Goal: Register for event/course: Sign up to attend an event or enroll in a course

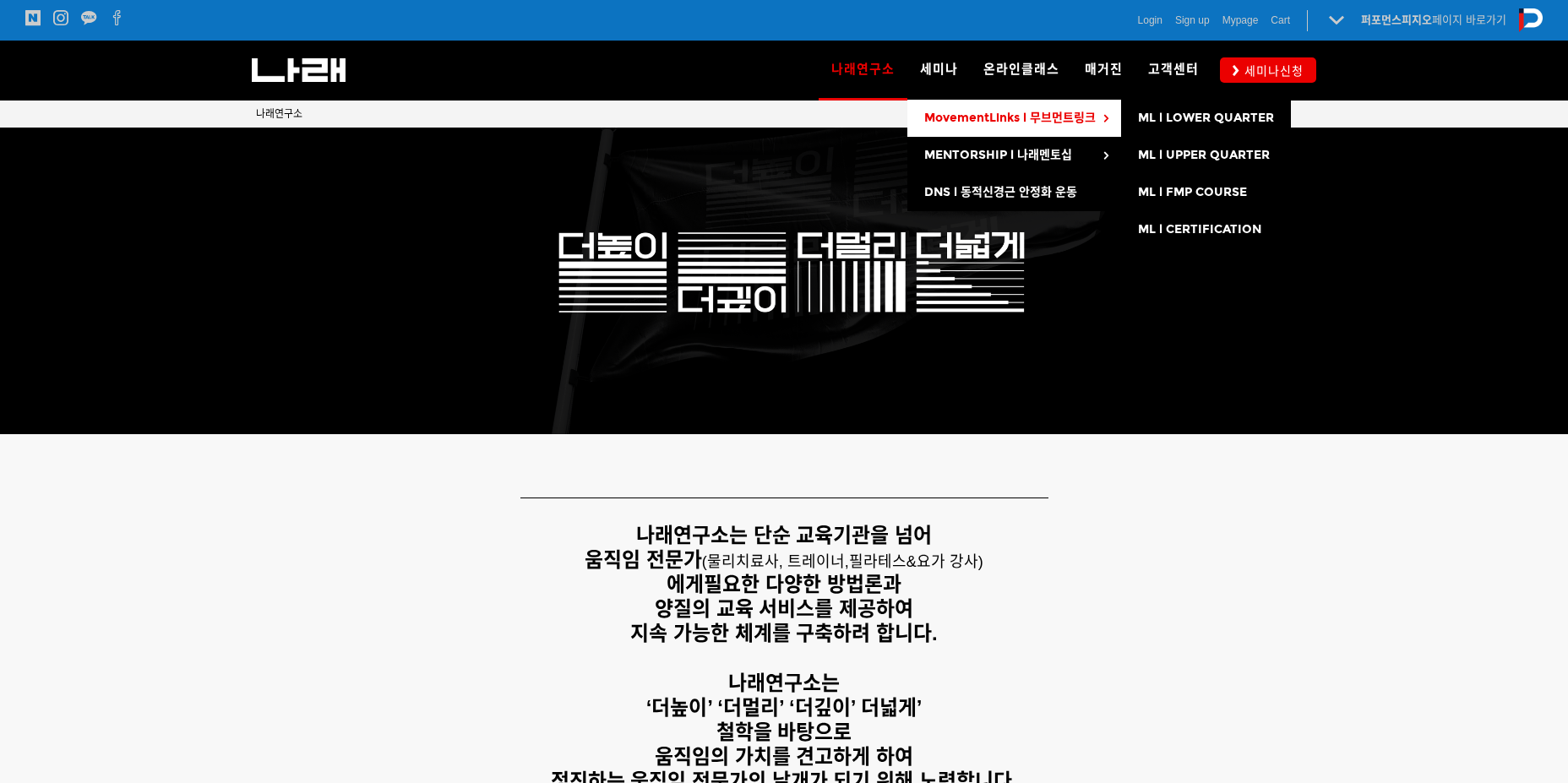
click at [1096, 125] on link "MovementLinks l 무브먼트링크" at bounding box center [1014, 118] width 214 height 37
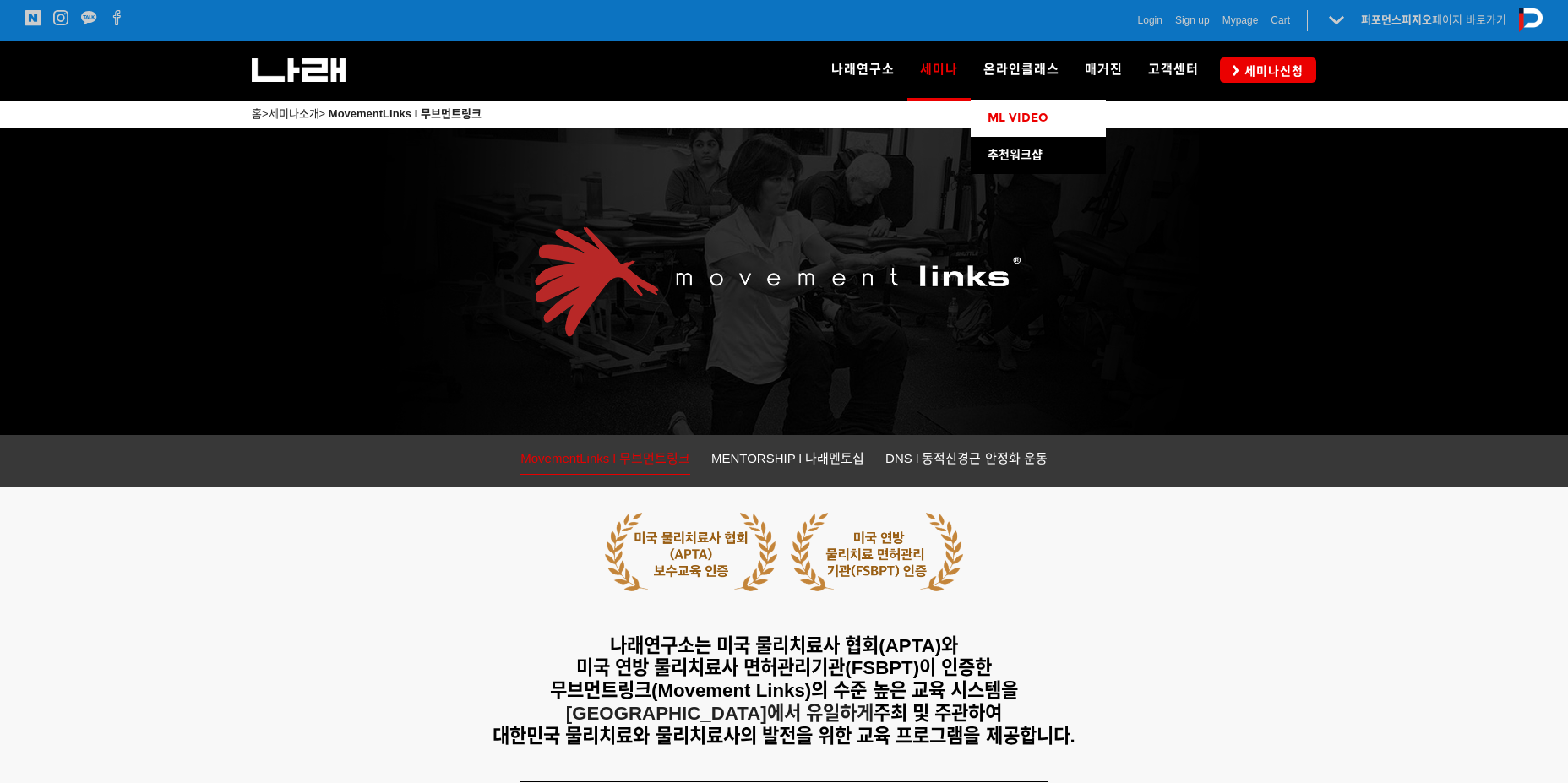
click at [1018, 122] on span "ML VIDEO" at bounding box center [1018, 117] width 60 height 14
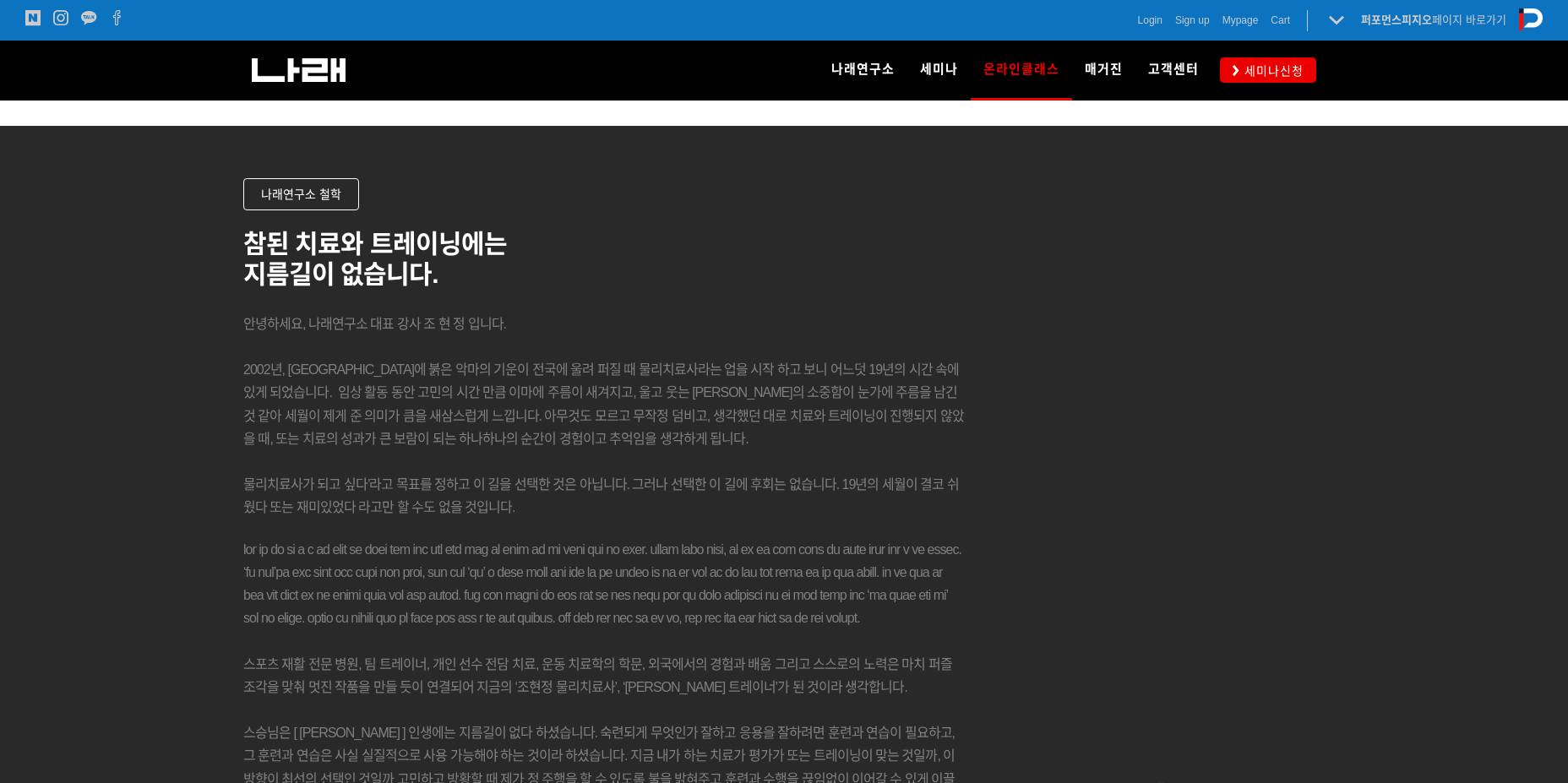
scroll to position [12420, 0]
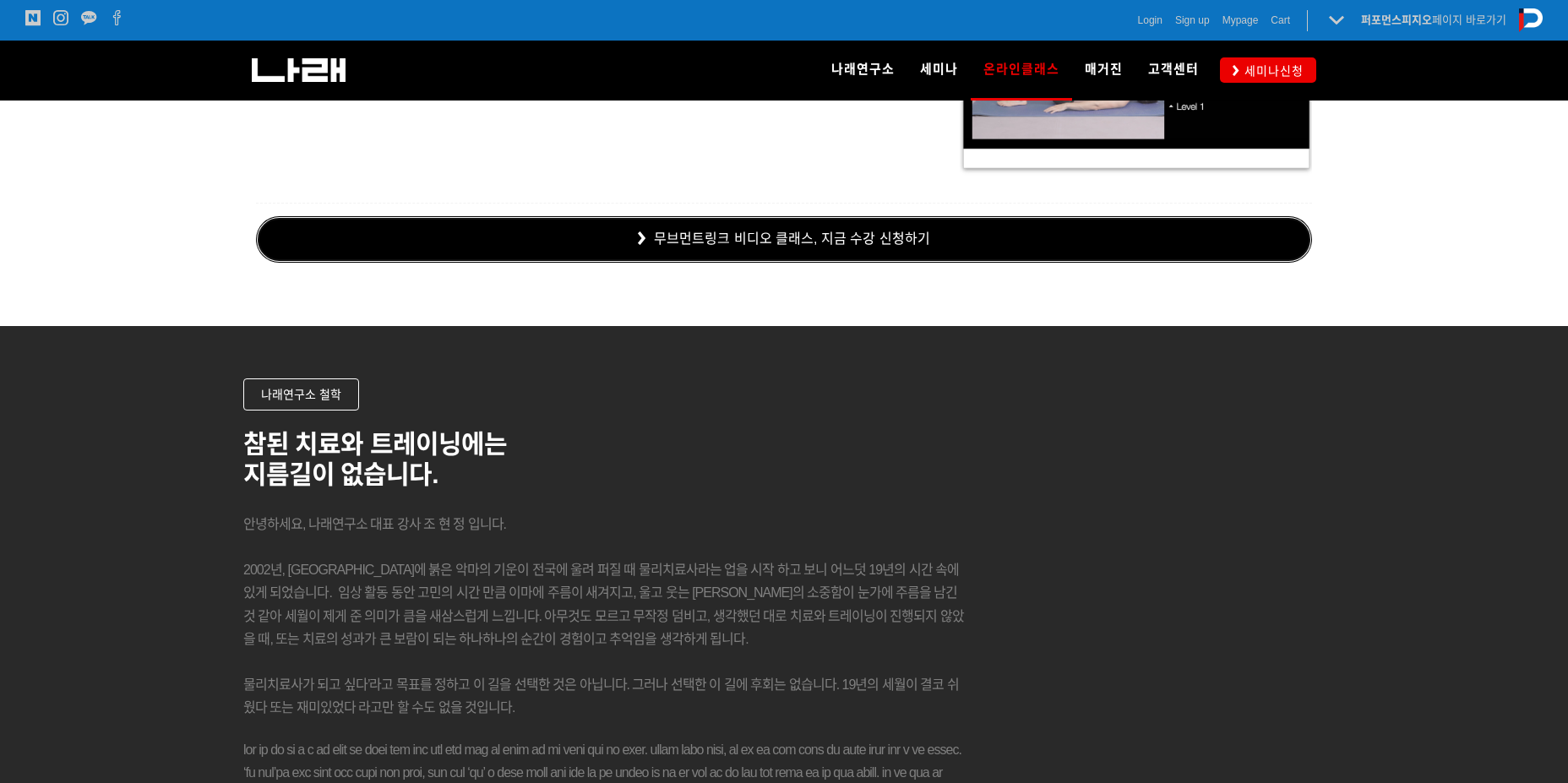
click at [844, 247] on link "무브먼트링크 비디오 클래스, 지금 수강 신청하기" at bounding box center [783, 239] width 1056 height 46
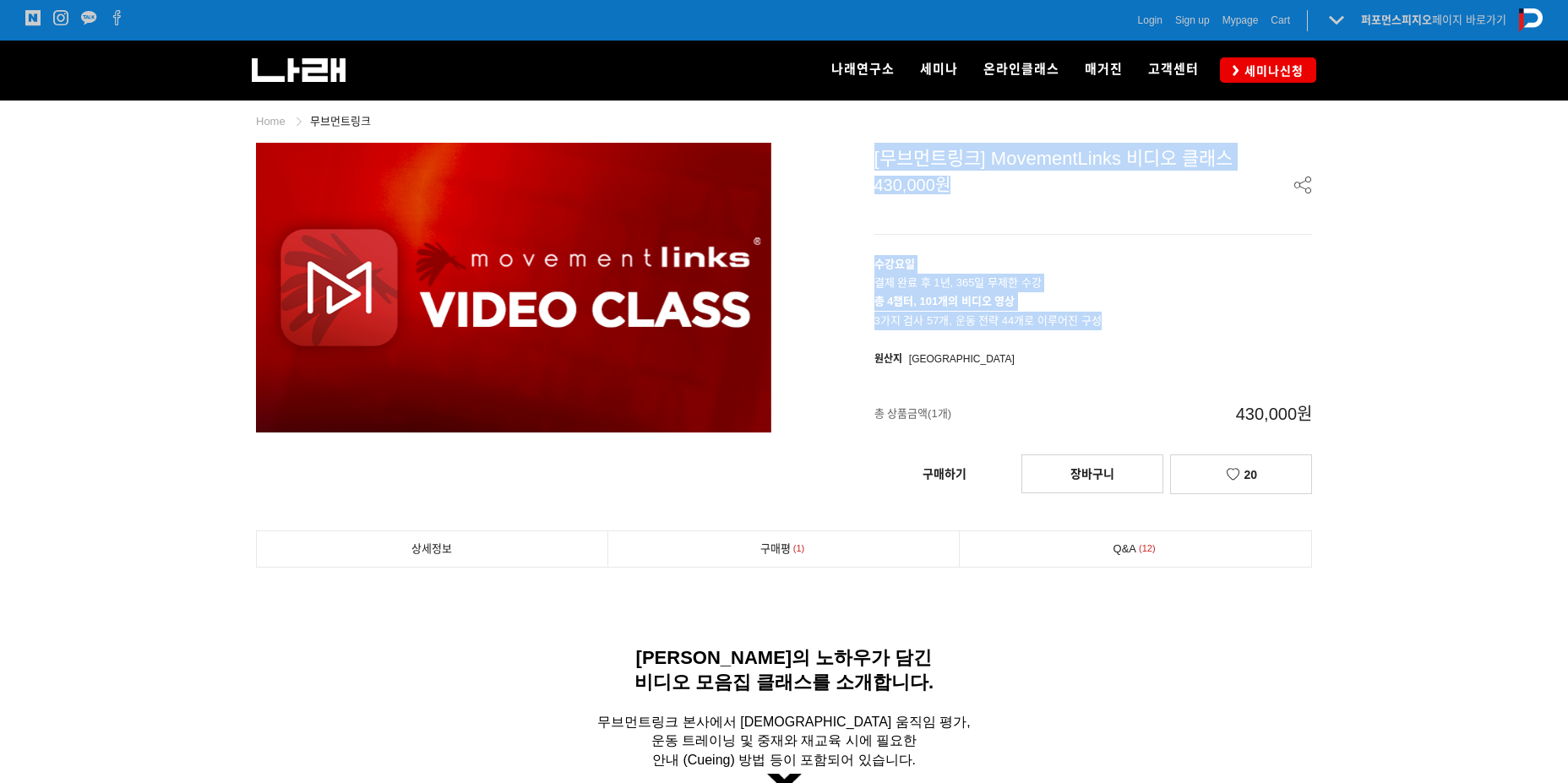
drag, startPoint x: 1110, startPoint y: 321, endPoint x: 717, endPoint y: 259, distance: 397.9
click at [717, 259] on div "prev next 상품 이미지 [무브먼트링크] MovementLinks 비디오 클래스 430,000원 수강요일 결제 완료 후 1년, 365일 …" at bounding box center [784, 316] width 1081 height 370
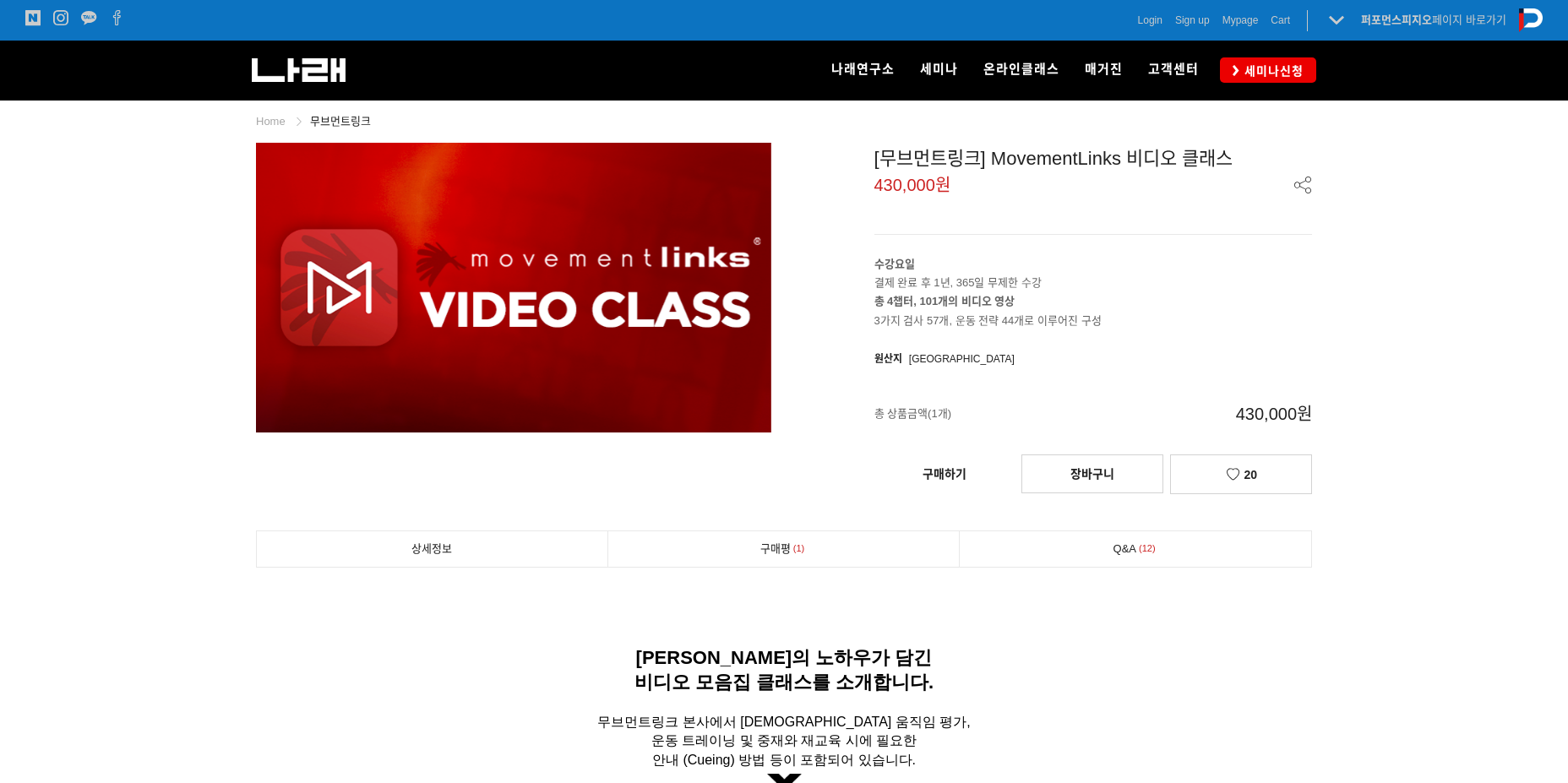
click at [1073, 348] on div "[무브먼트링크] MovementLinks 비디오 클래스 430,000원 수강요일 결제 완료 후 1년, 365일 무제한 수강 총 4챕터, 101…" at bounding box center [1055, 322] width 515 height 358
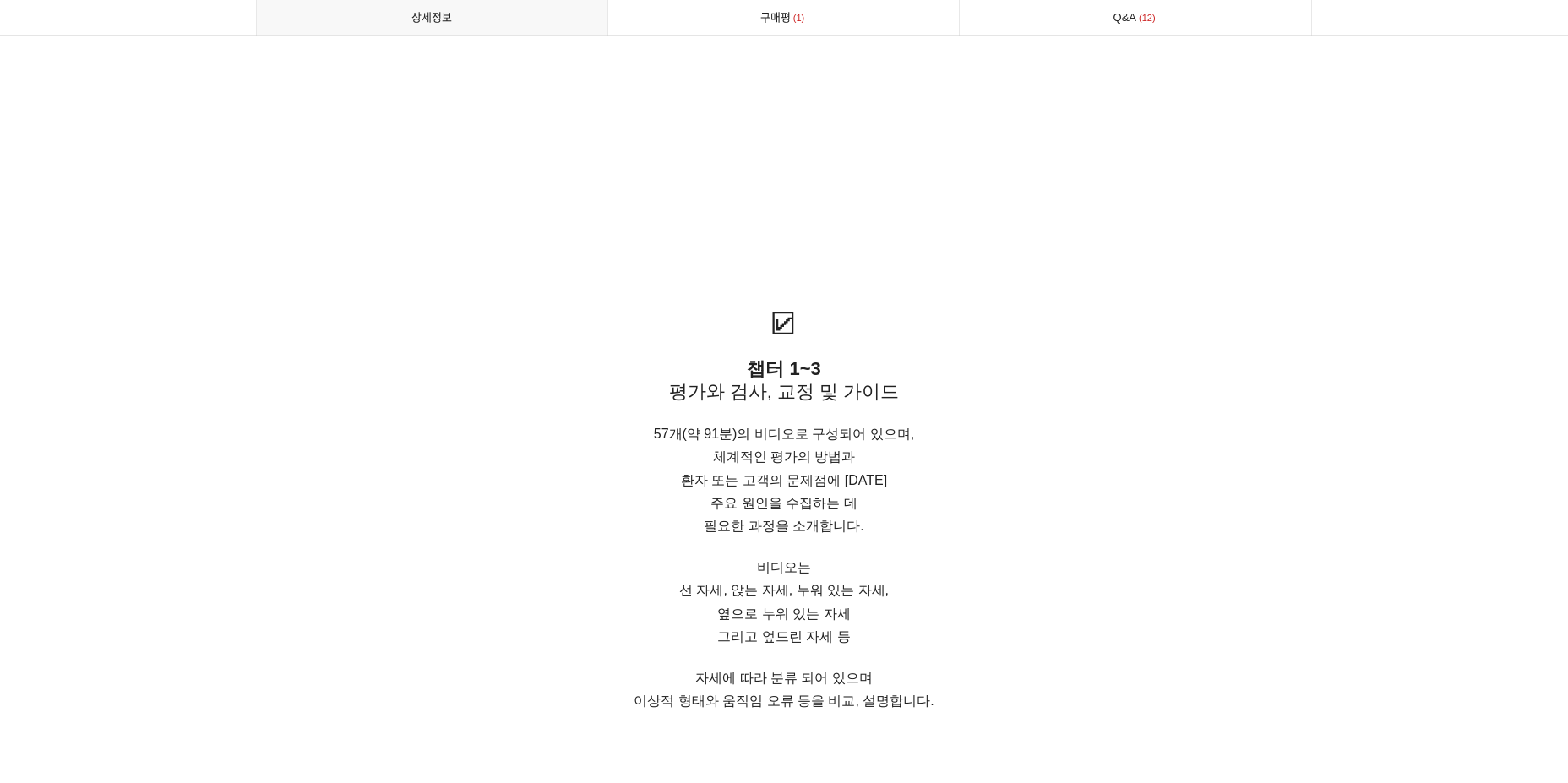
scroll to position [3548, 0]
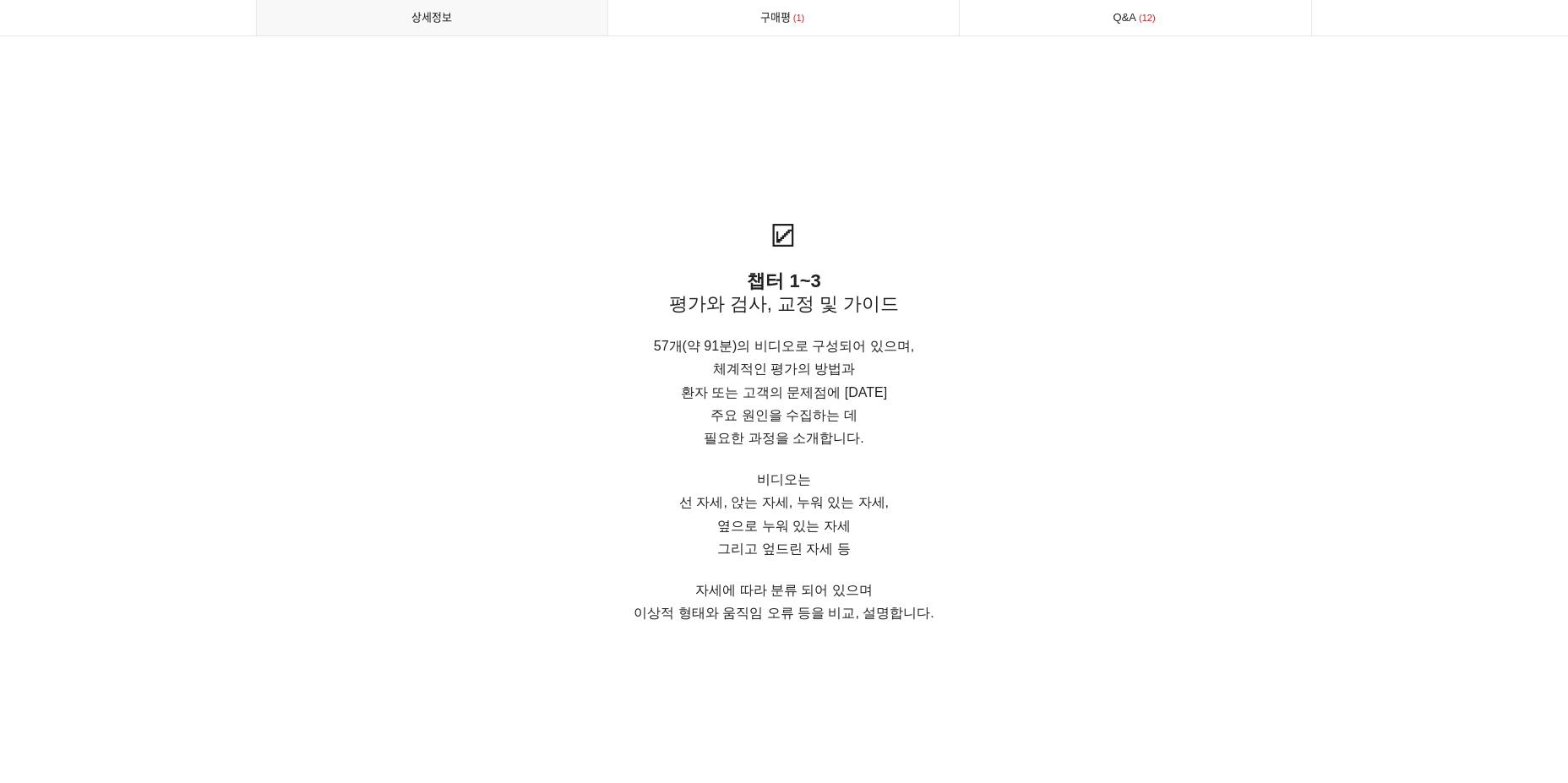
drag, startPoint x: 1376, startPoint y: 398, endPoint x: 1331, endPoint y: 428, distance: 54.1
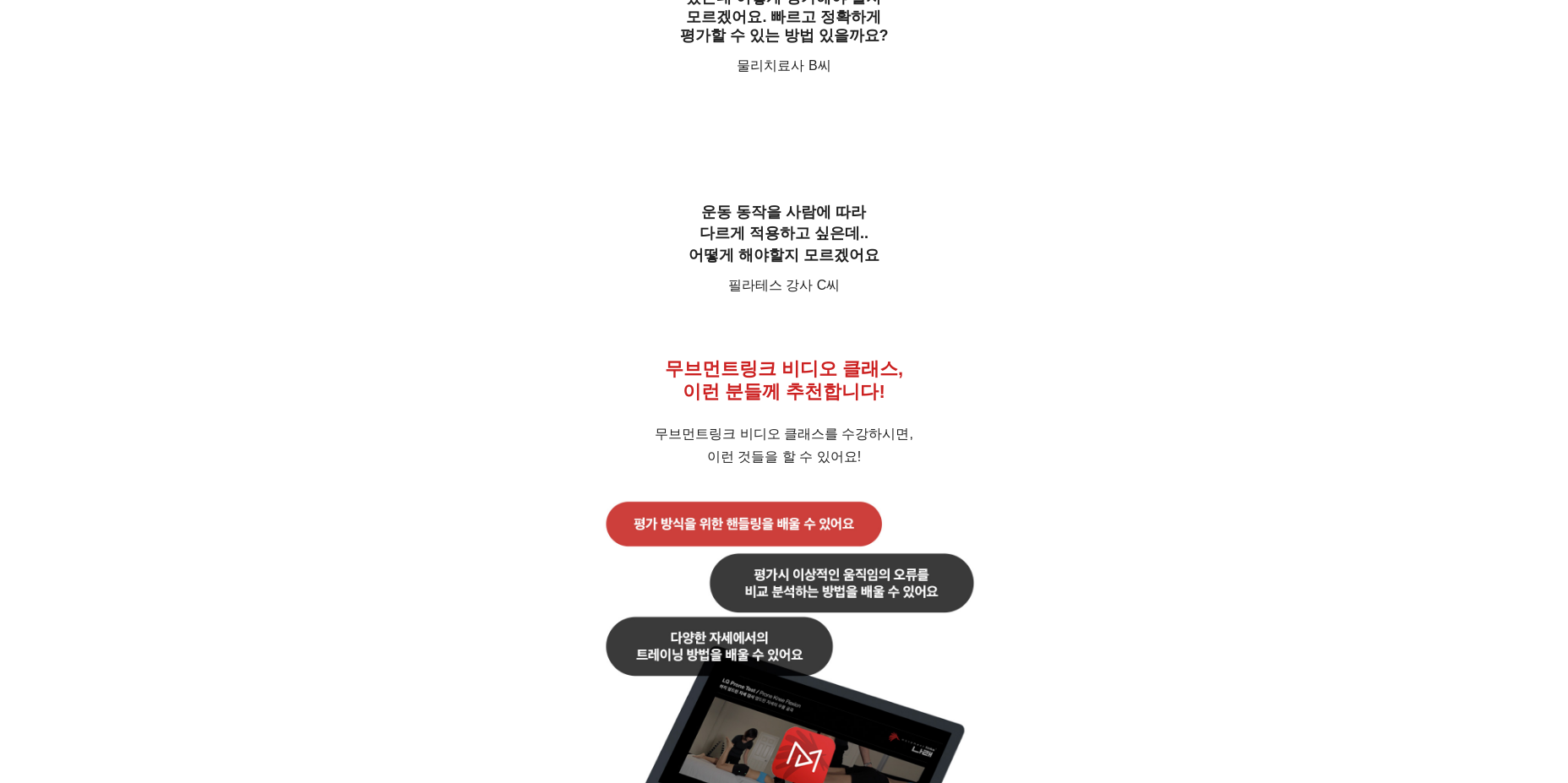
scroll to position [0, 0]
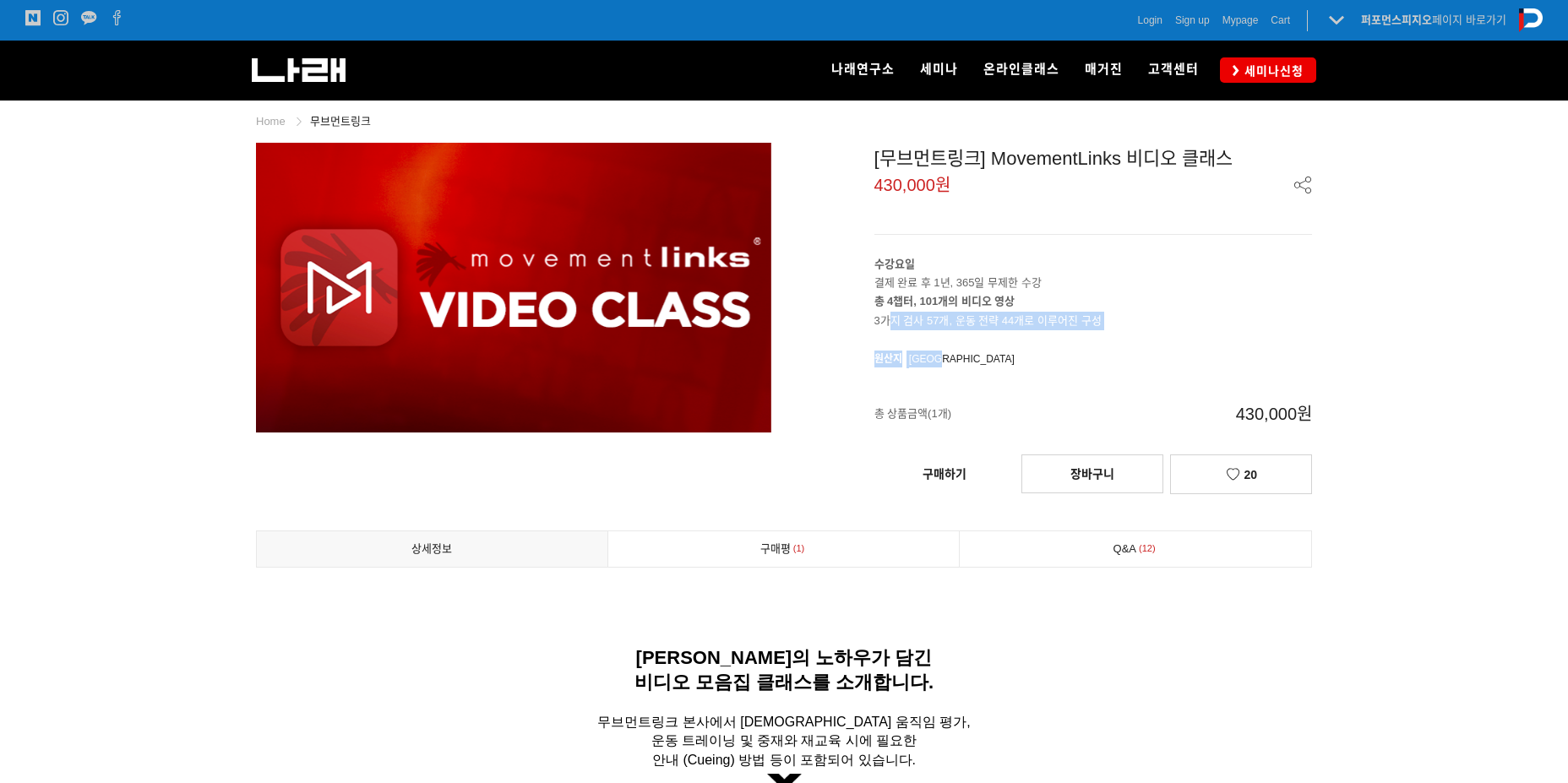
drag, startPoint x: 887, startPoint y: 323, endPoint x: 1101, endPoint y: 330, distance: 214.1
click at [1101, 330] on div "[무브먼트링크] MovementLinks 비디오 클래스 430,000원 수강요일 결제 완료 후 1년, 365일 무제한 수강 총 4챕터, 101…" at bounding box center [1055, 322] width 515 height 358
click at [1108, 321] on p "총 4챕터, 101개의 비디오 영상 3가지 검사 57개, 운동 전략 44개로 이루어진 구성" at bounding box center [1093, 310] width 439 height 37
drag, startPoint x: 1133, startPoint y: 332, endPoint x: 847, endPoint y: 245, distance: 298.9
click at [847, 245] on div "[무브먼트링크] MovementLinks 비디오 클래스 430,000원 수강요일 결제 완료 후 1년, 365일 무제한 수강 총 4챕터, 101…" at bounding box center [1055, 322] width 515 height 358
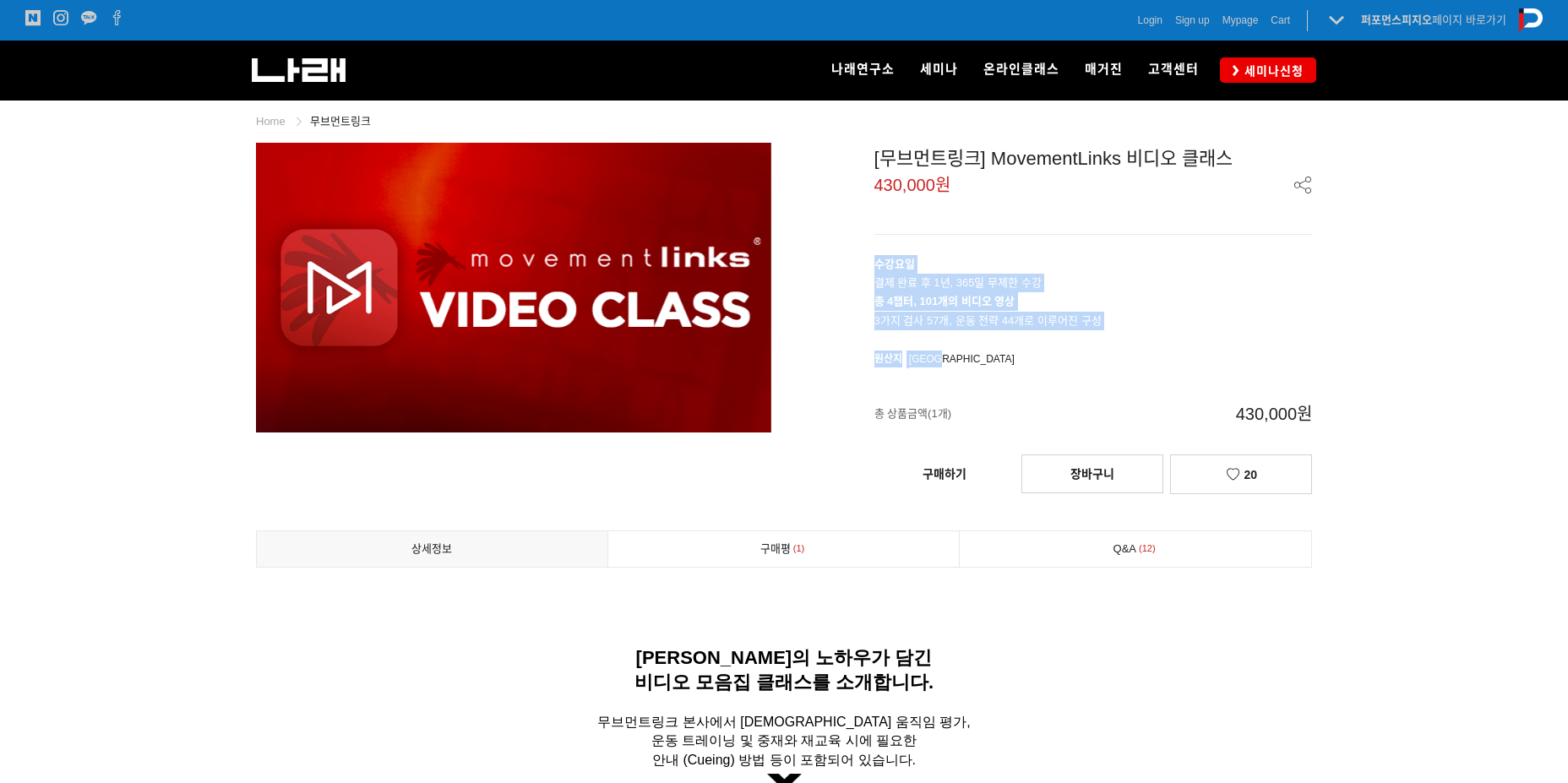
click at [1161, 316] on p "총 4챕터, 101개의 비디오 영상 3가지 검사 57개, 운동 전략 44개로 이루어진 구성" at bounding box center [1093, 310] width 439 height 37
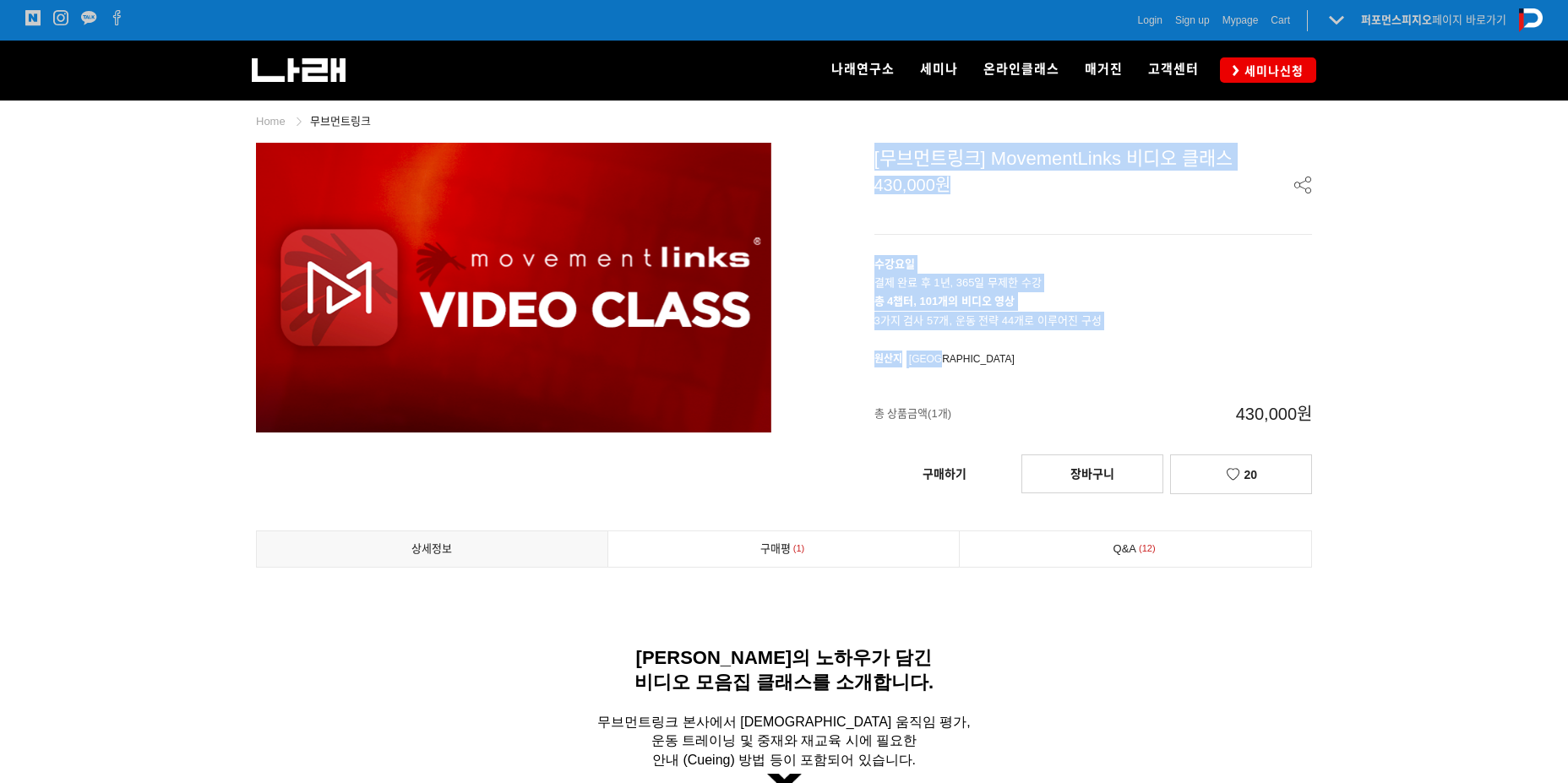
drag, startPoint x: 1133, startPoint y: 364, endPoint x: 874, endPoint y: 154, distance: 333.4
click at [874, 154] on div "[무브먼트링크] MovementLinks 비디오 클래스 430,000원 수강요일 결제 완료 후 1년, 365일 무제한 수강 총 4챕터, 101…" at bounding box center [1055, 322] width 515 height 358
click at [1043, 321] on p "총 4챕터, 101개의 비디오 영상 3가지 검사 57개, 운동 전략 44개로 이루어진 구성" at bounding box center [1093, 310] width 439 height 37
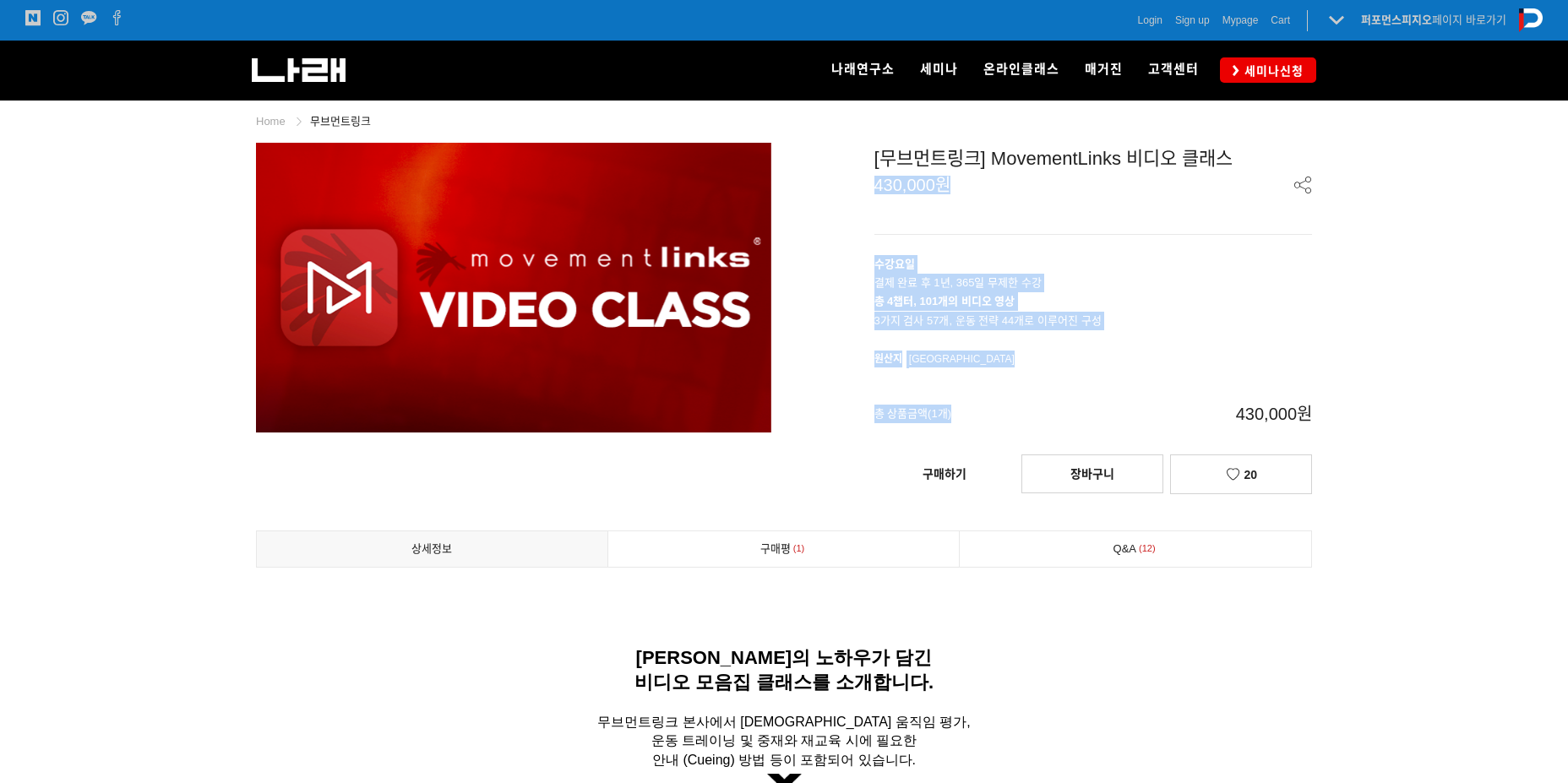
drag, startPoint x: 1056, startPoint y: 409, endPoint x: 902, endPoint y: 174, distance: 281.0
click at [902, 174] on div "[무브먼트링크] MovementLinks 비디오 클래스 430,000원 수강요일 결제 완료 후 1년, 365일 무제한 수강 총 4챕터, 101…" at bounding box center [1055, 322] width 515 height 358
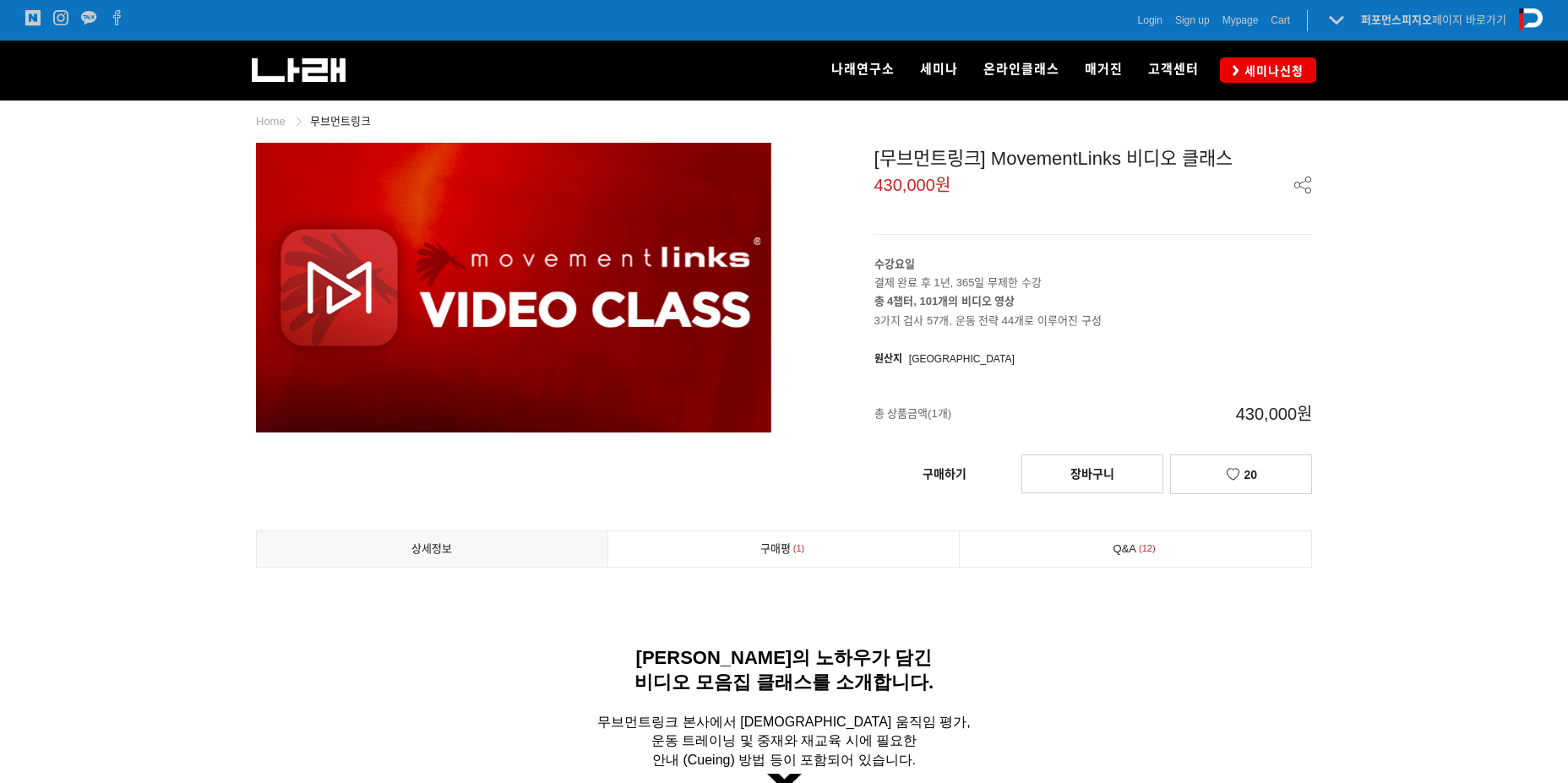
click at [1177, 417] on span "430,000원" at bounding box center [1203, 413] width 218 height 56
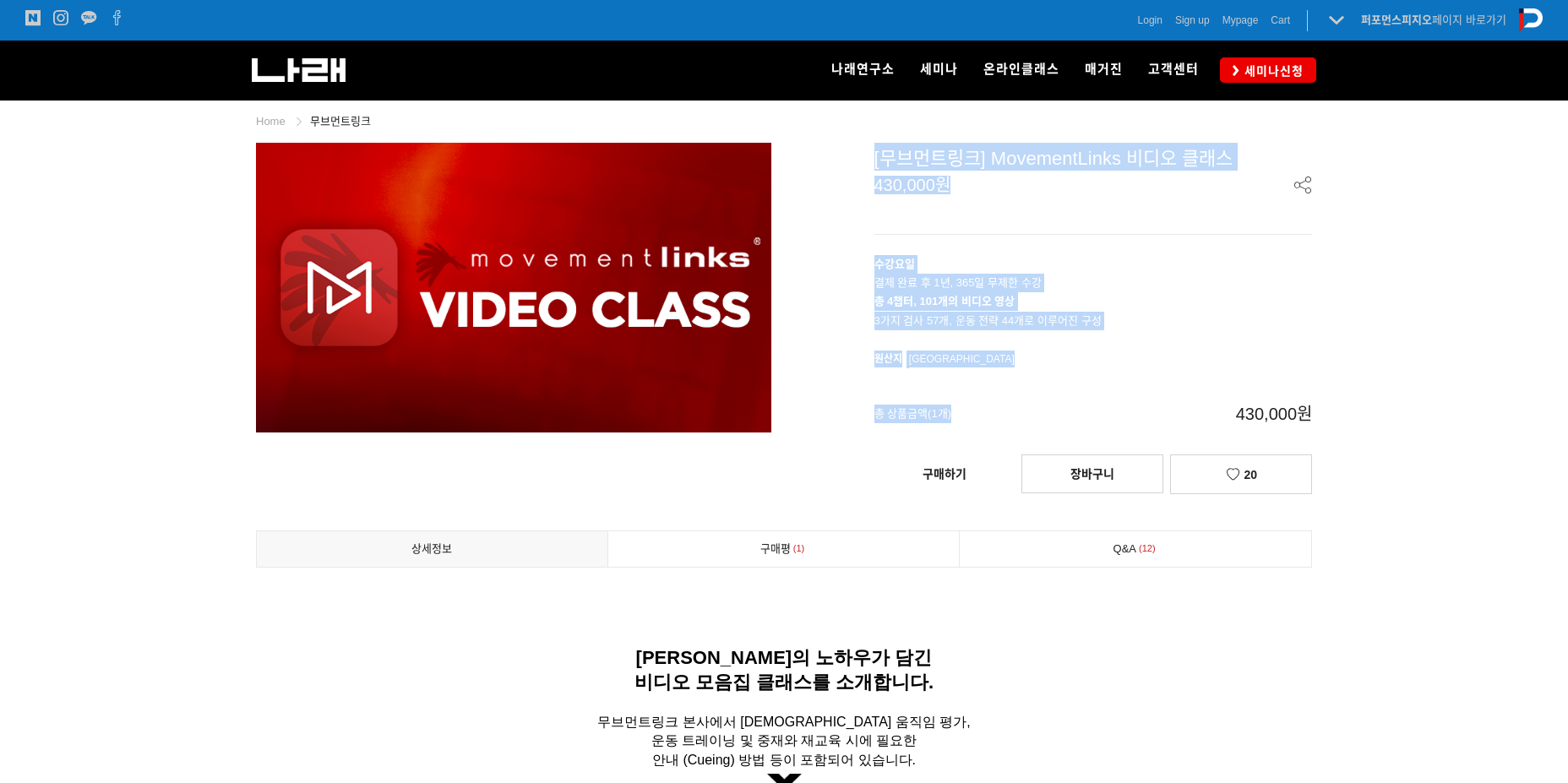
drag, startPoint x: 1057, startPoint y: 446, endPoint x: 846, endPoint y: 128, distance: 381.6
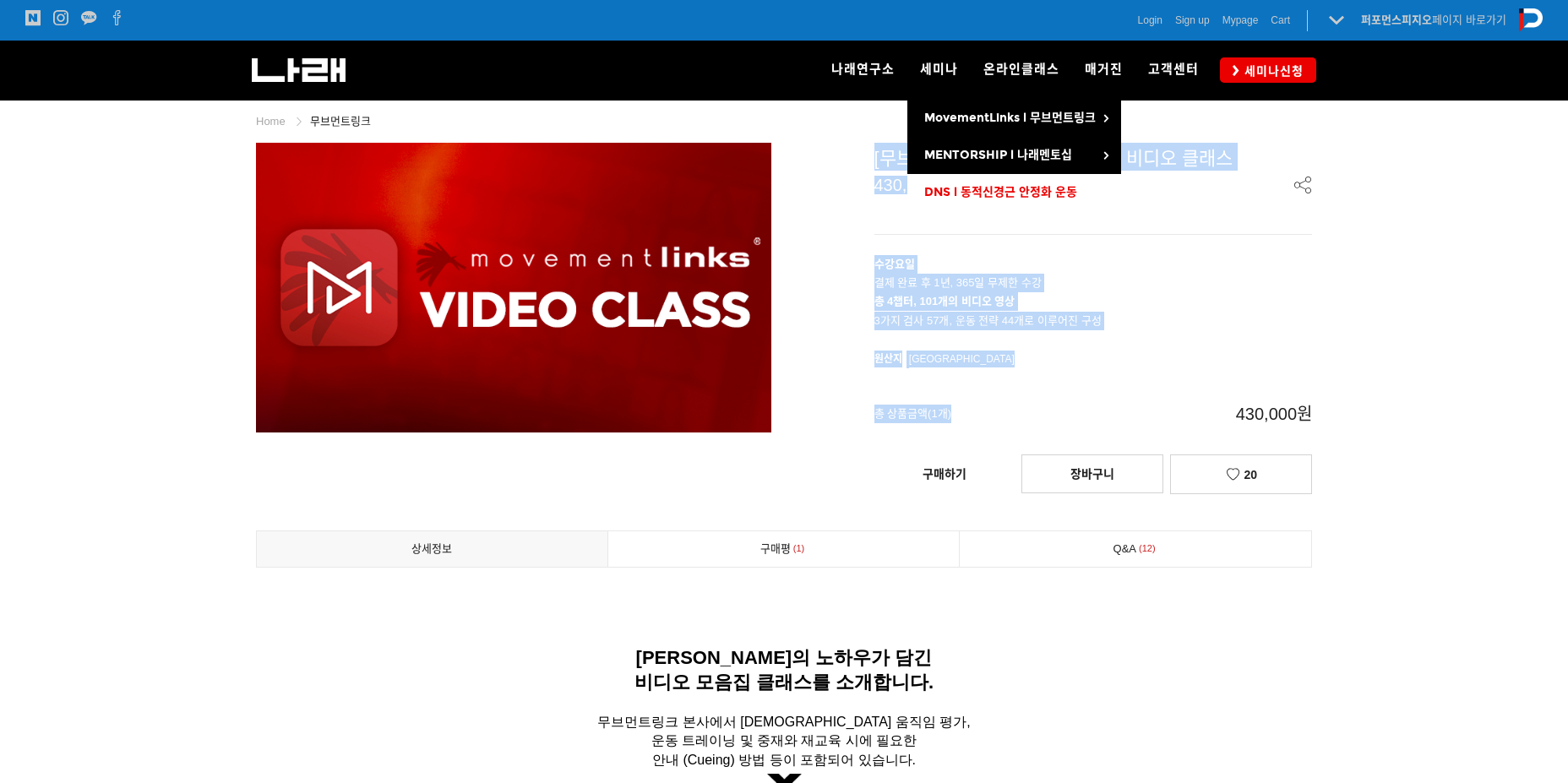
click at [1089, 197] on link "DNS l 동적신경근 안정화 운동" at bounding box center [1014, 192] width 214 height 37
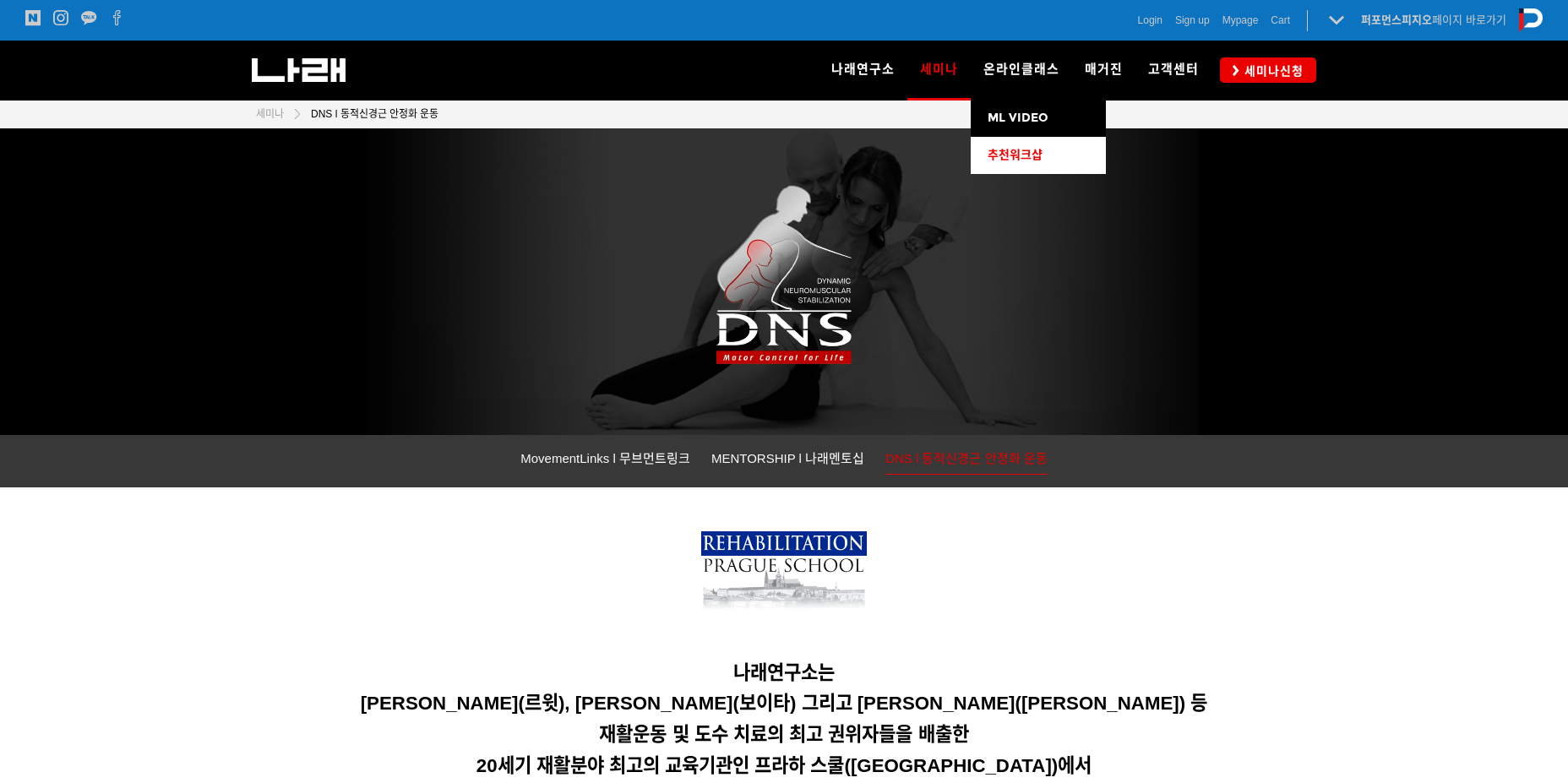
click at [1029, 154] on span "추천워크샵" at bounding box center [1015, 155] width 55 height 14
click at [861, 670] on h5 "나래연구소는" at bounding box center [783, 674] width 1056 height 23
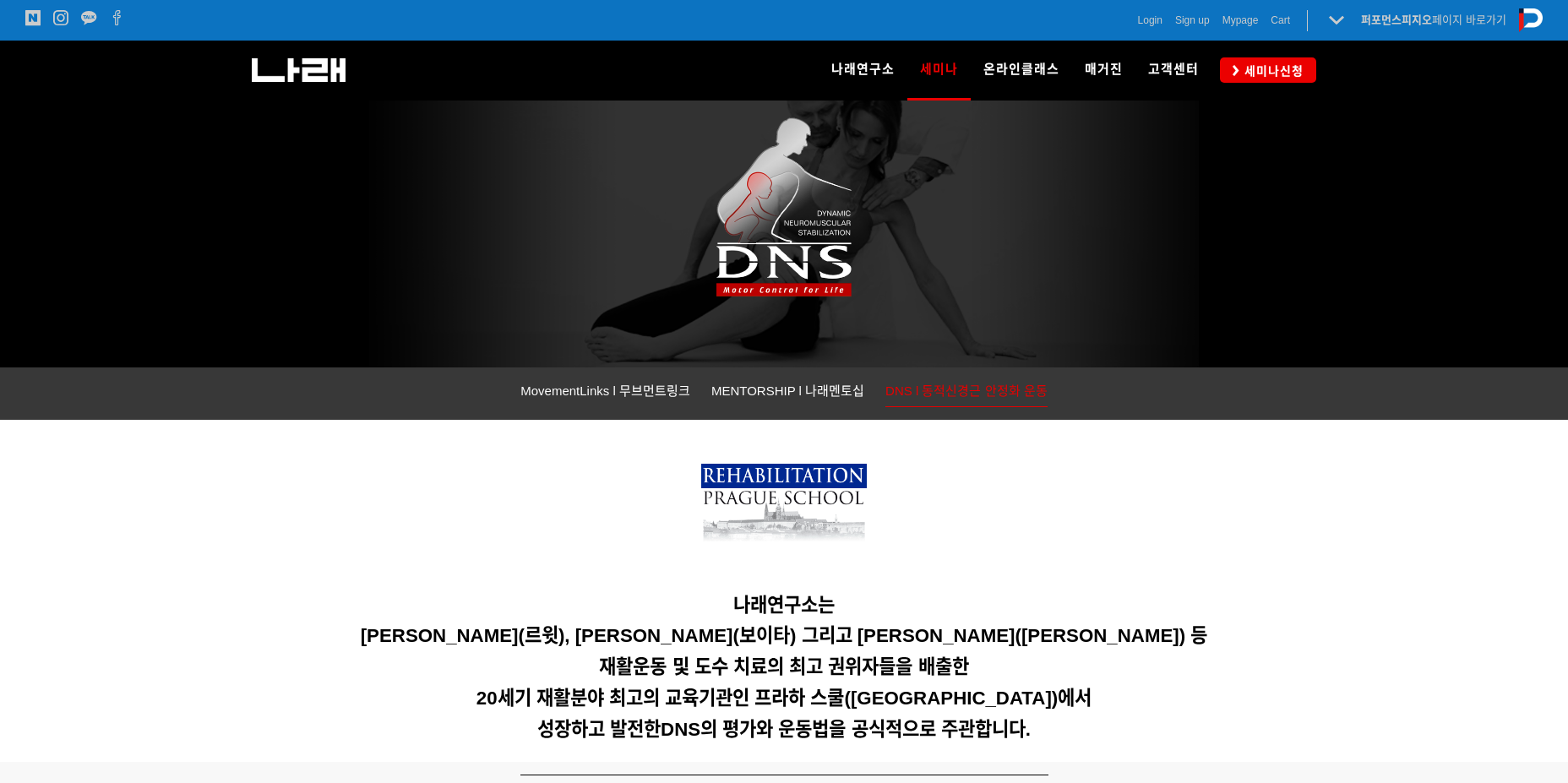
scroll to position [169, 0]
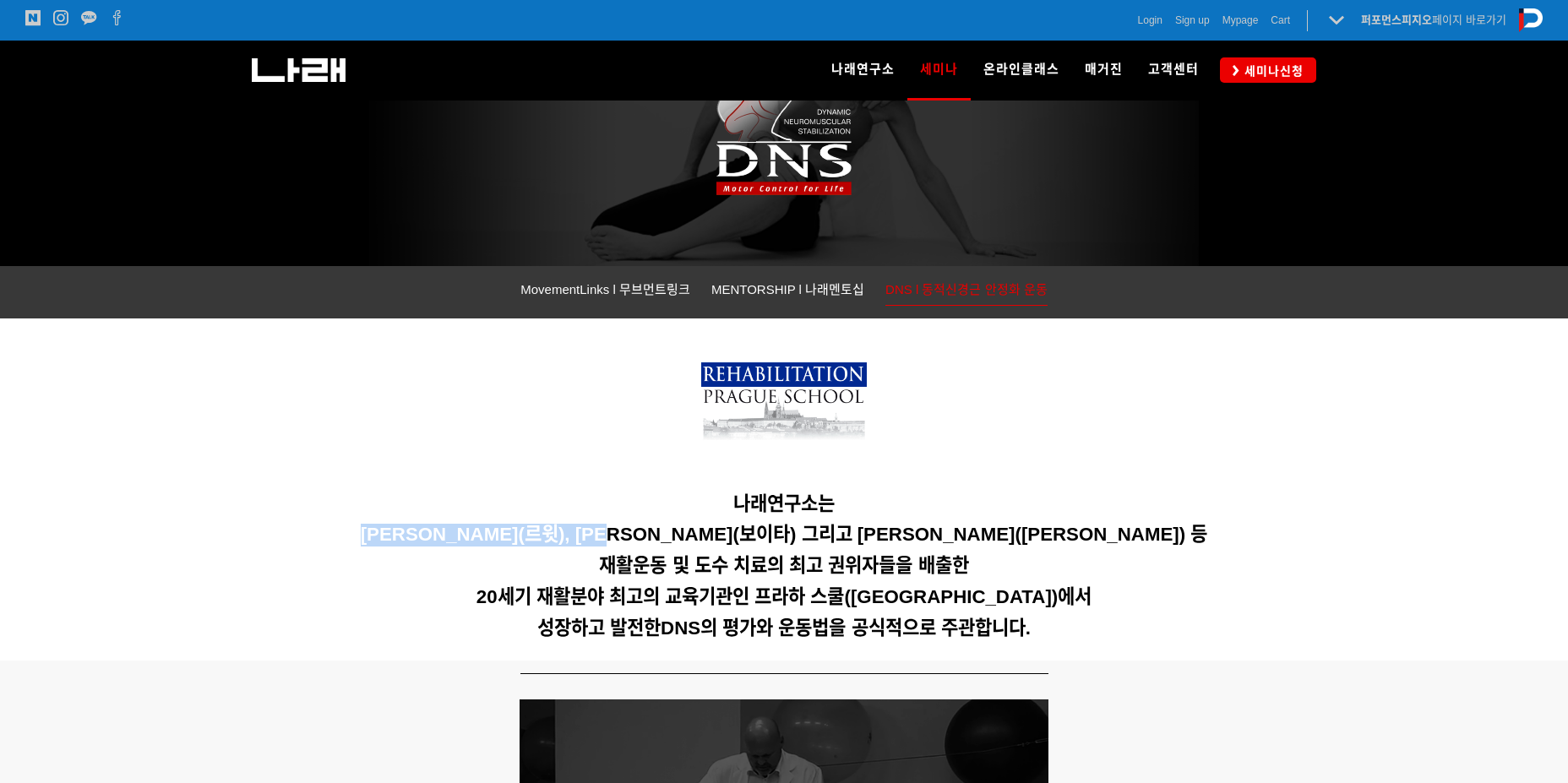
drag, startPoint x: 478, startPoint y: 544, endPoint x: 684, endPoint y: 545, distance: 206.0
click at [684, 545] on h5 "[PERSON_NAME](르윗), [PERSON_NAME](보이타) 그리고 [PERSON_NAME]([PERSON_NAME]) 등" at bounding box center [783, 535] width 1056 height 23
click at [684, 545] on span "[PERSON_NAME](르윗), [PERSON_NAME](보이타) 그리고 [PERSON_NAME]([PERSON_NAME]) 등" at bounding box center [784, 534] width 847 height 21
click at [801, 545] on span "Karel Lewit(르윗), Vaclav Vojta(보이타) 그리고 Vladimir Jandar(얀다) 등" at bounding box center [784, 534] width 847 height 21
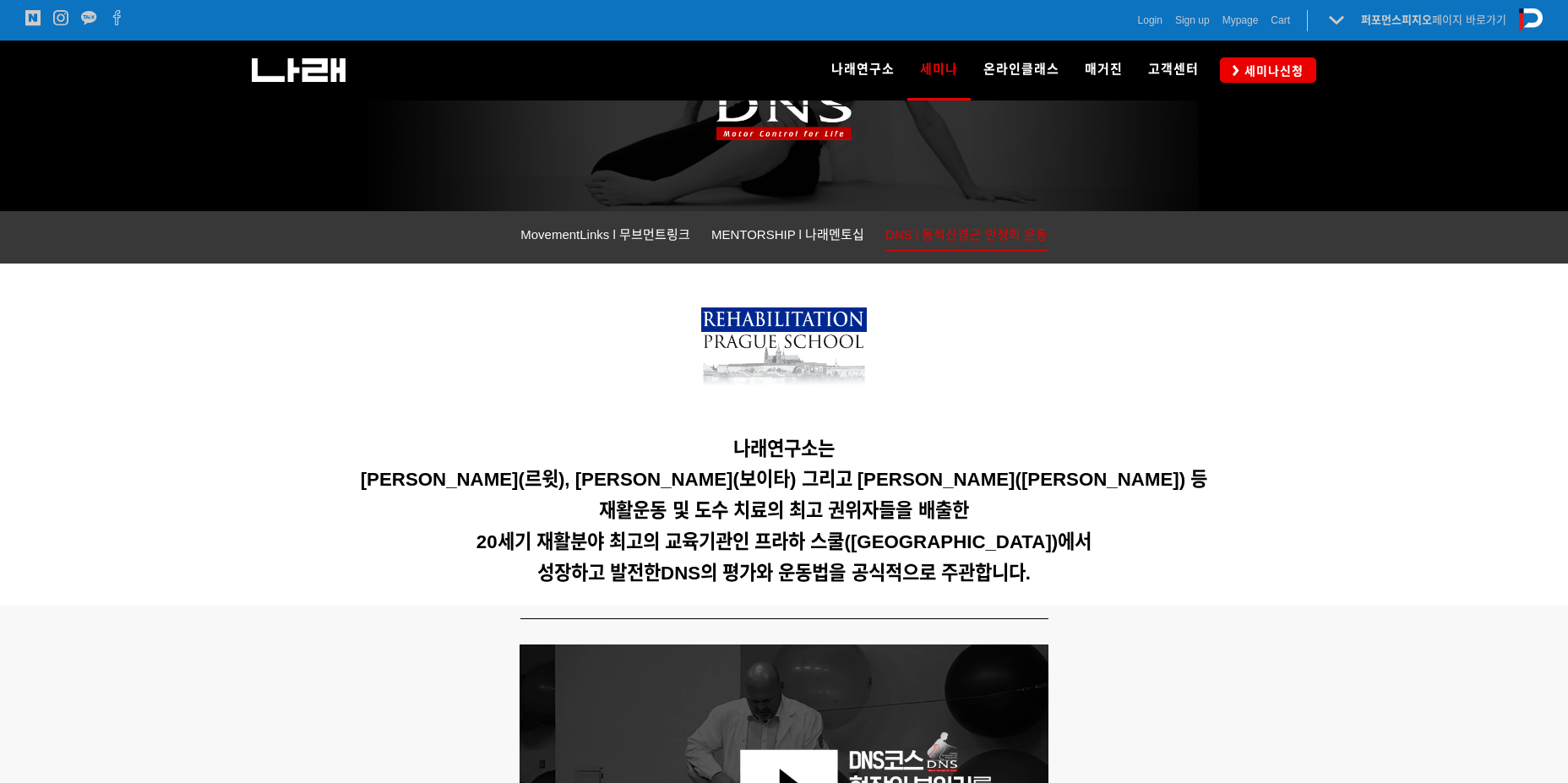
scroll to position [254, 0]
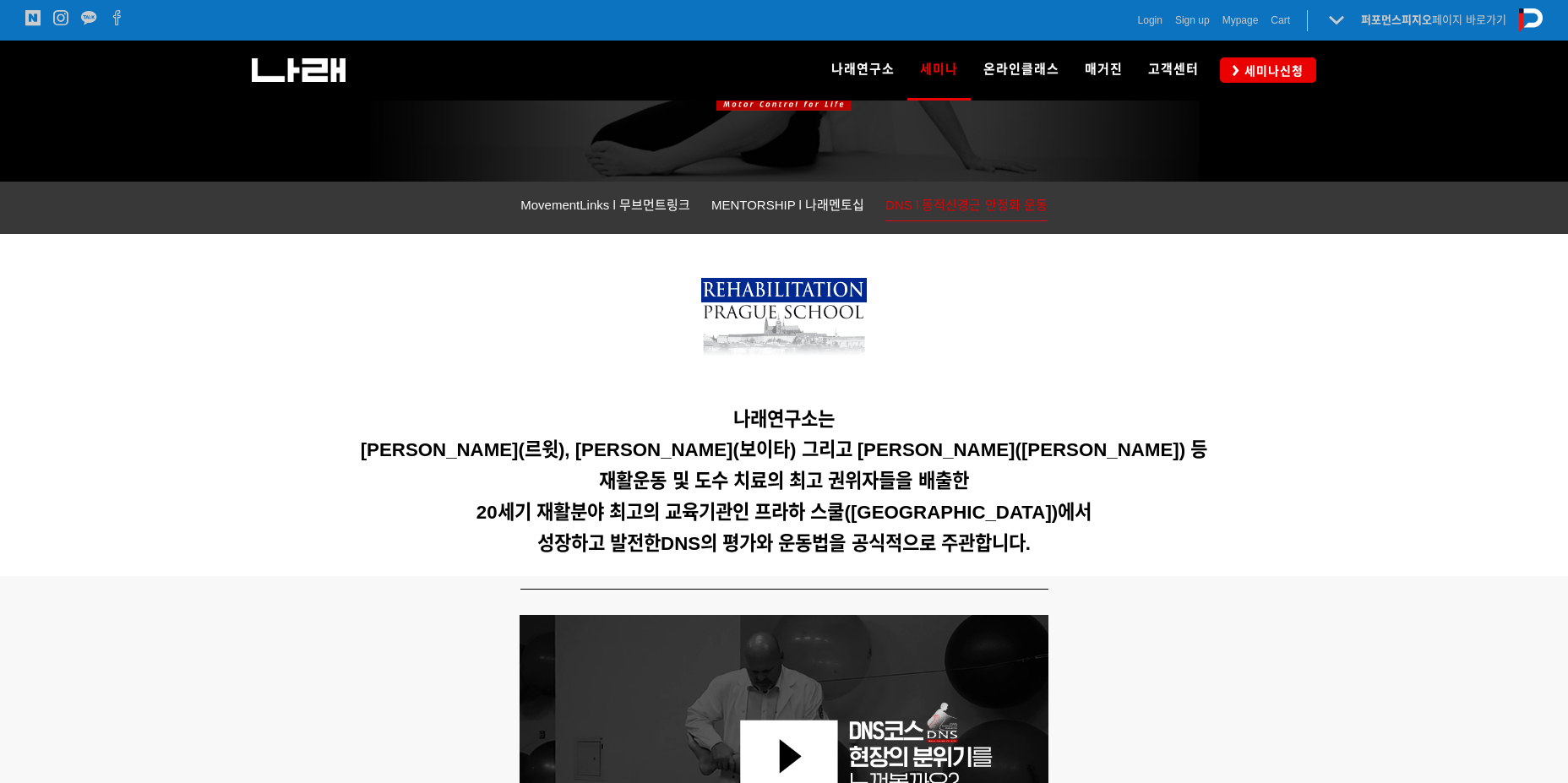
click at [751, 453] on span "Karel Lewit(르윗), Vaclav Vojta(보이타) 그리고 Vladimir Jandar(얀다) 등" at bounding box center [784, 450] width 847 height 21
drag, startPoint x: 760, startPoint y: 454, endPoint x: 815, endPoint y: 456, distance: 55.0
click at [815, 456] on span "Karel Lewit(르윗), Vaclav Vojta(보이타) 그리고 Vladimir Jandar(얀다) 등" at bounding box center [784, 450] width 847 height 21
drag, startPoint x: 1025, startPoint y: 450, endPoint x: 1056, endPoint y: 455, distance: 31.4
click at [1056, 455] on span "Karel Lewit(르윗), Vaclav Vojta(보이타) 그리고 Vladimir Jandar(얀다) 등" at bounding box center [784, 450] width 847 height 21
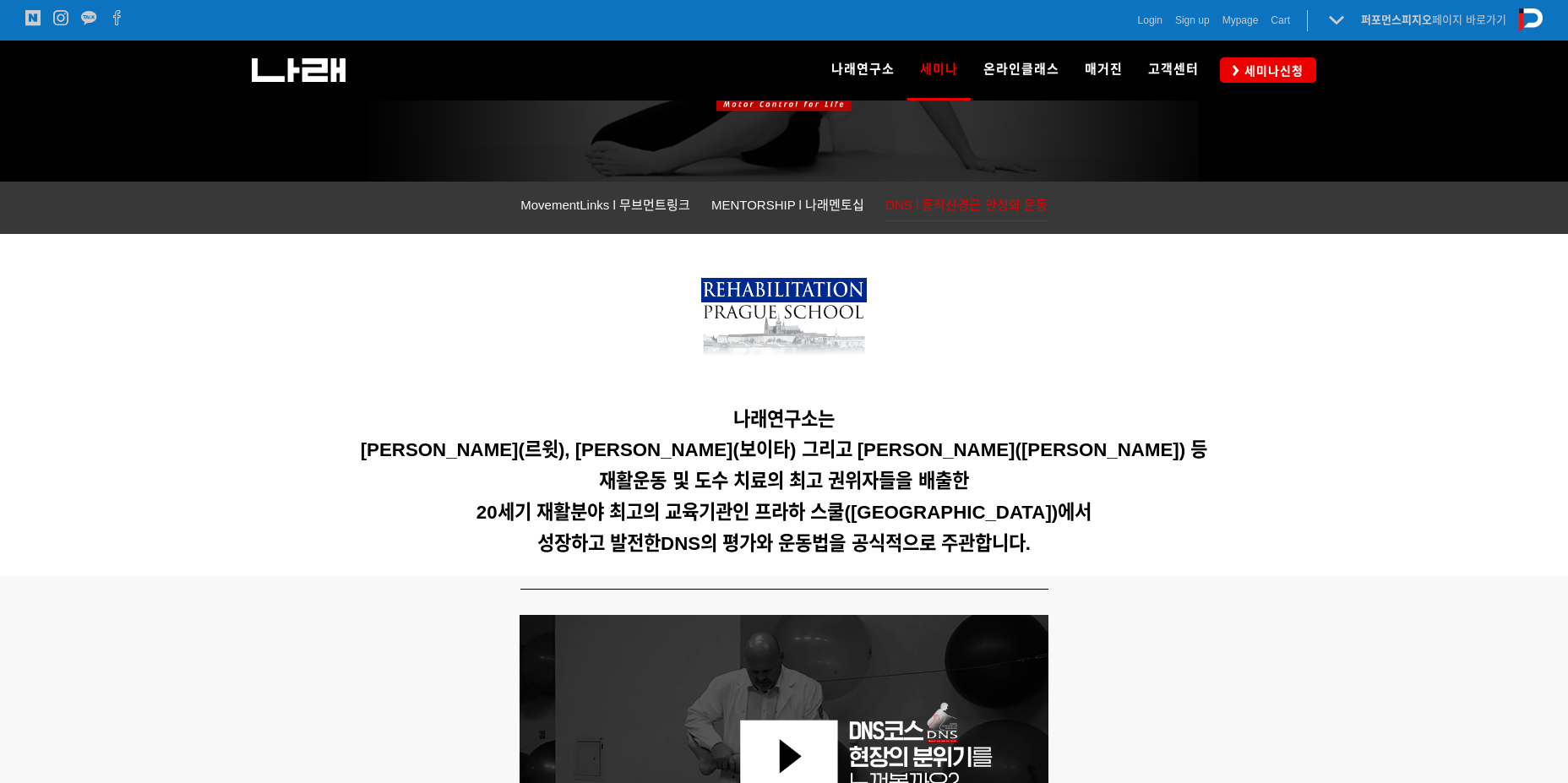
click at [1012, 579] on div at bounding box center [784, 590] width 1081 height 26
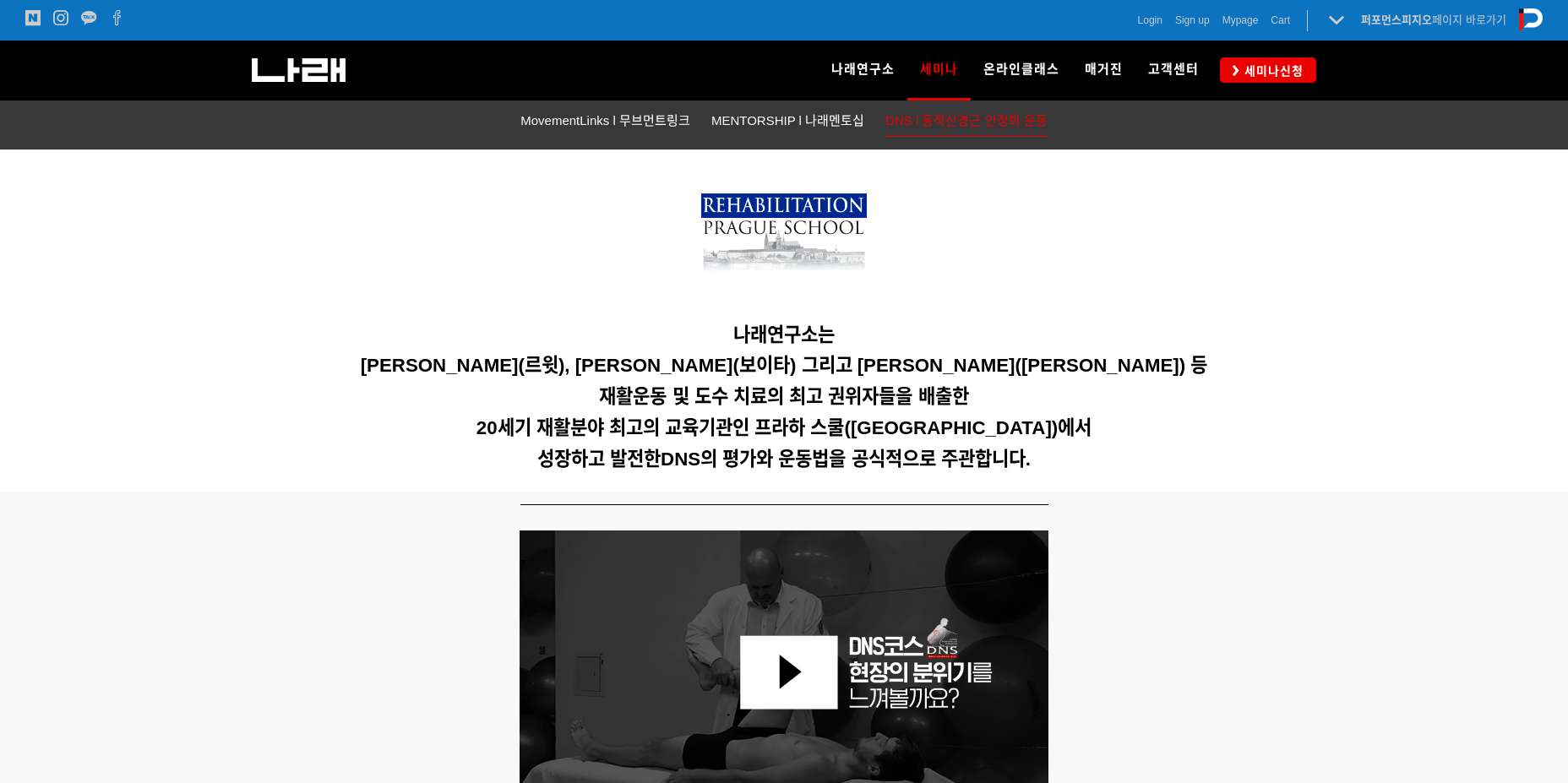
scroll to position [0, 0]
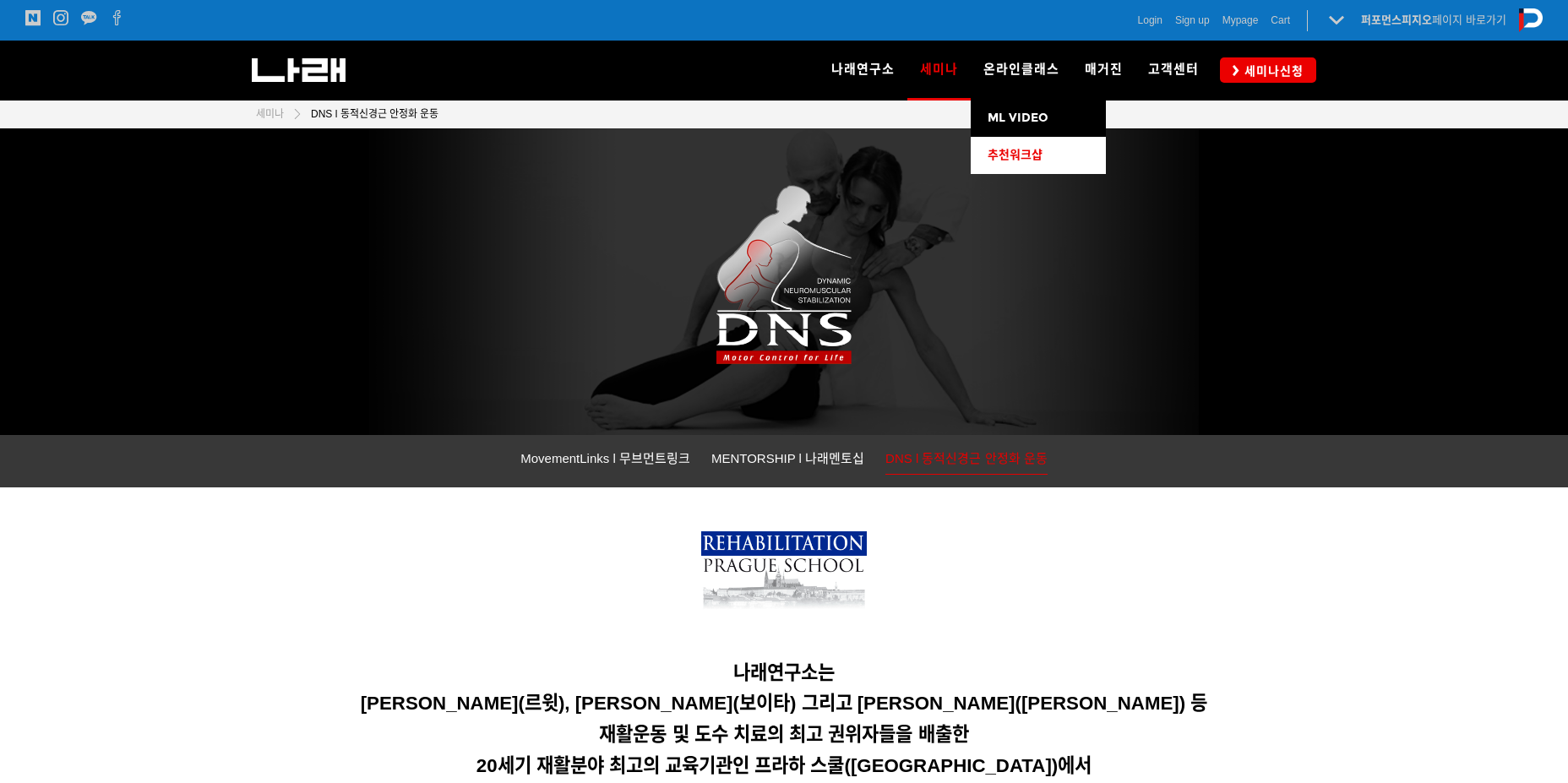
click at [1031, 150] on span "추천워크샵" at bounding box center [1015, 155] width 55 height 14
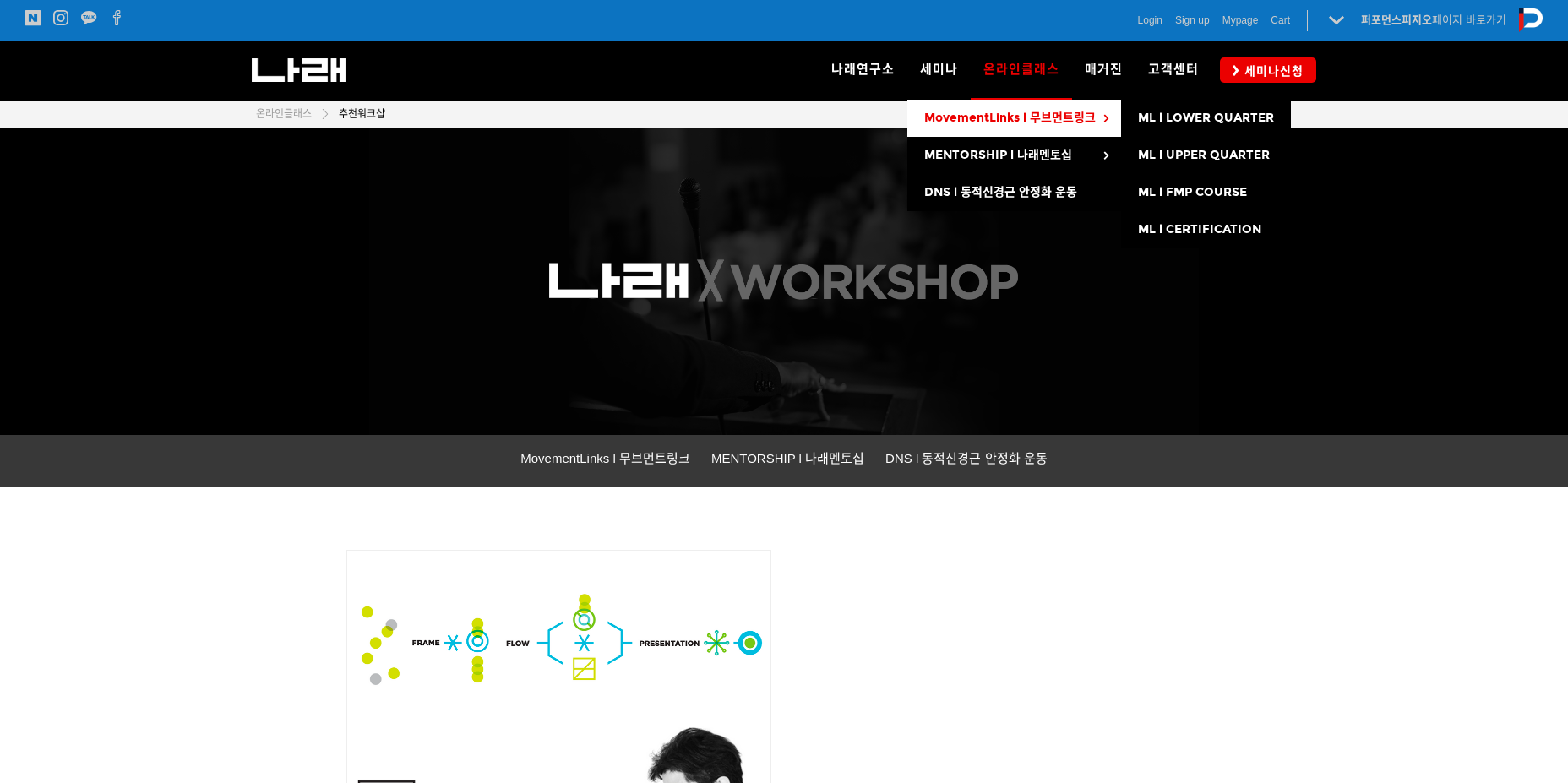
click at [990, 124] on span "MovementLinks l 무브먼트링크" at bounding box center [1010, 117] width 172 height 14
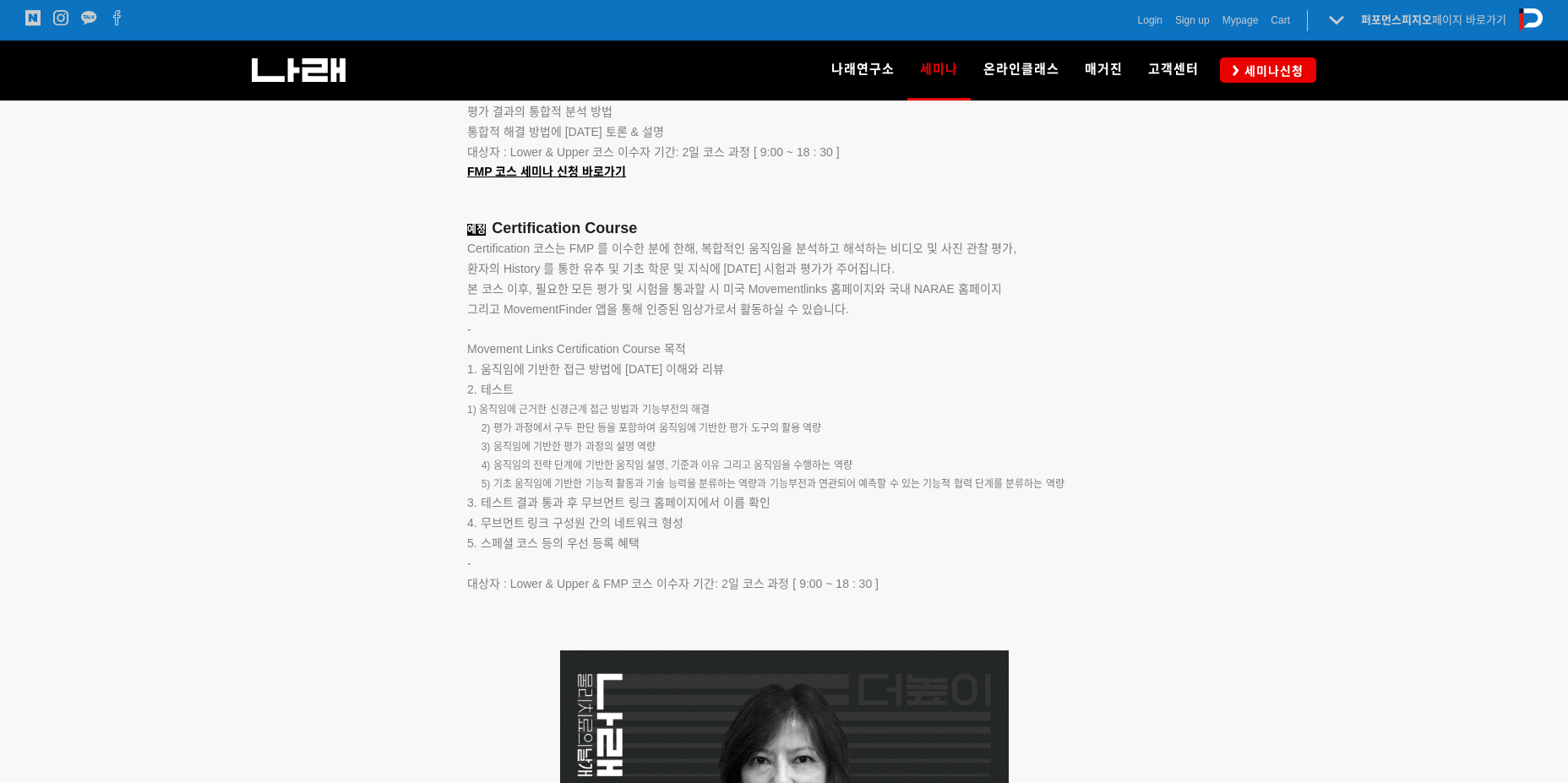
scroll to position [2450, 0]
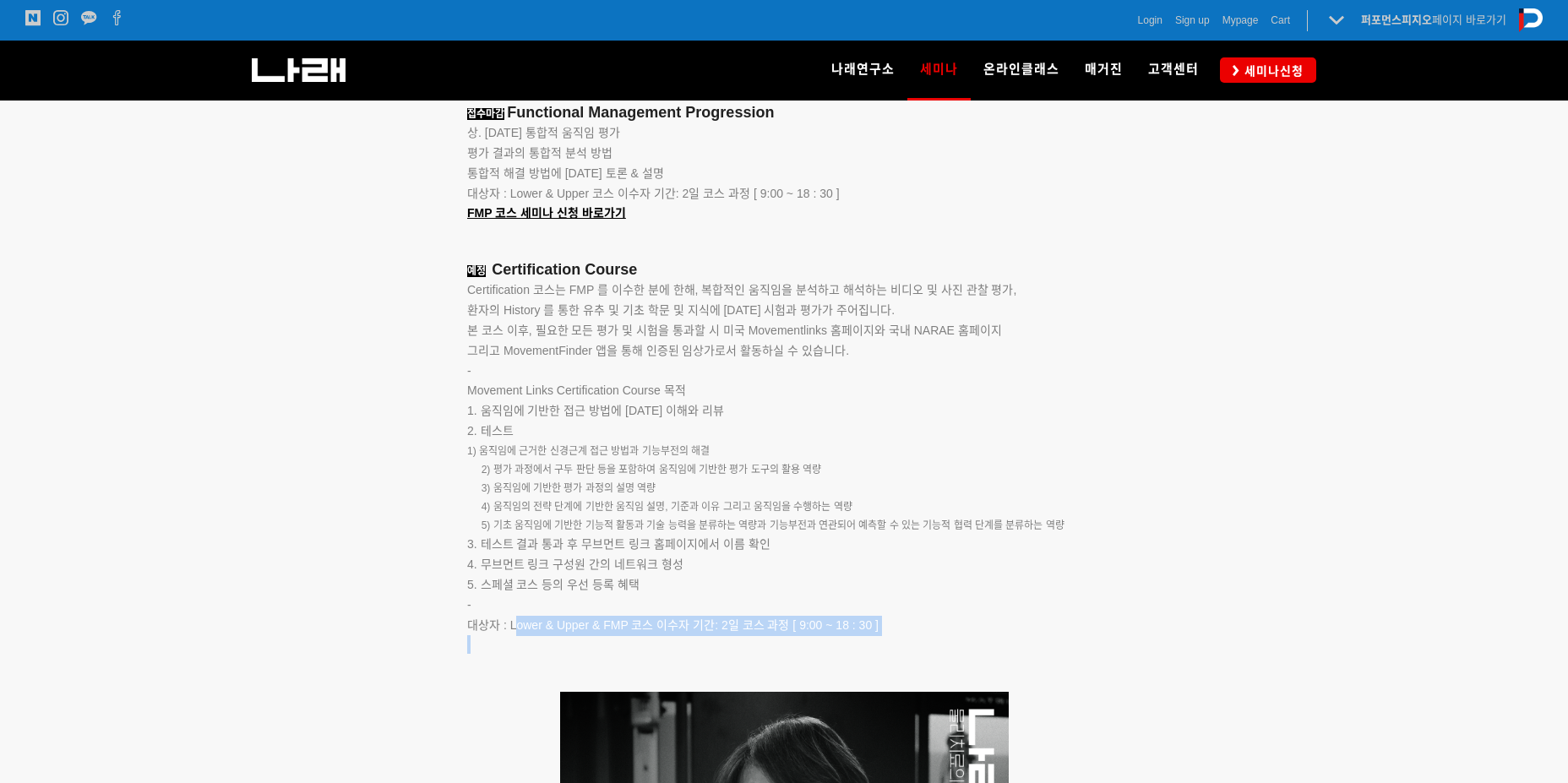
drag, startPoint x: 517, startPoint y: 627, endPoint x: 636, endPoint y: 641, distance: 119.8
click at [636, 641] on div "접수마감 Lower Quarter 인체의 기능적 접근의 개념, 자세, 보행 분석, 움직임 평가 근 길이 평가, 인체의 구조적 기능 평가 복강 …" at bounding box center [868, 278] width 803 height 828
click at [607, 652] on p at bounding box center [868, 644] width 803 height 19
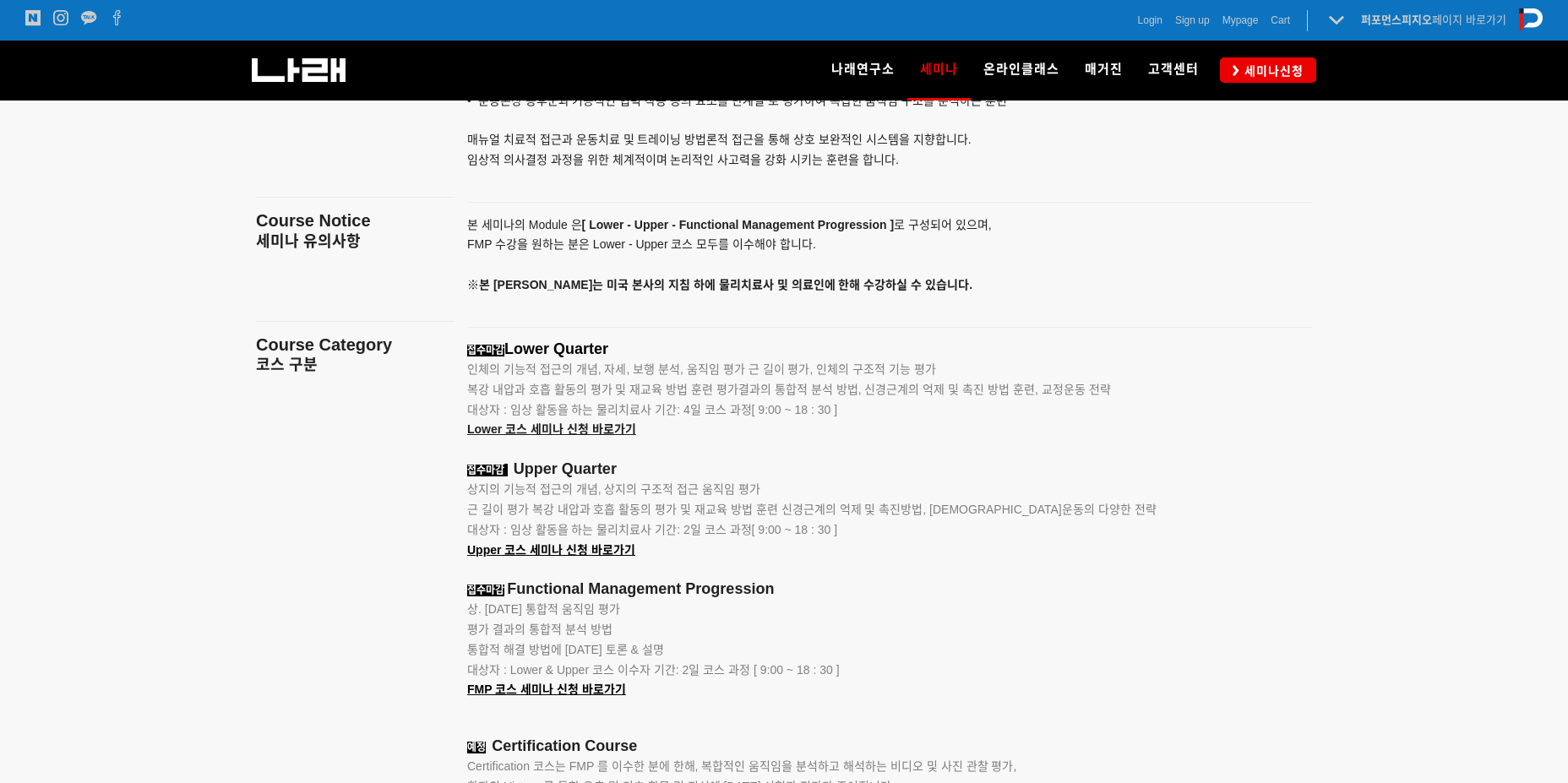
scroll to position [1943, 0]
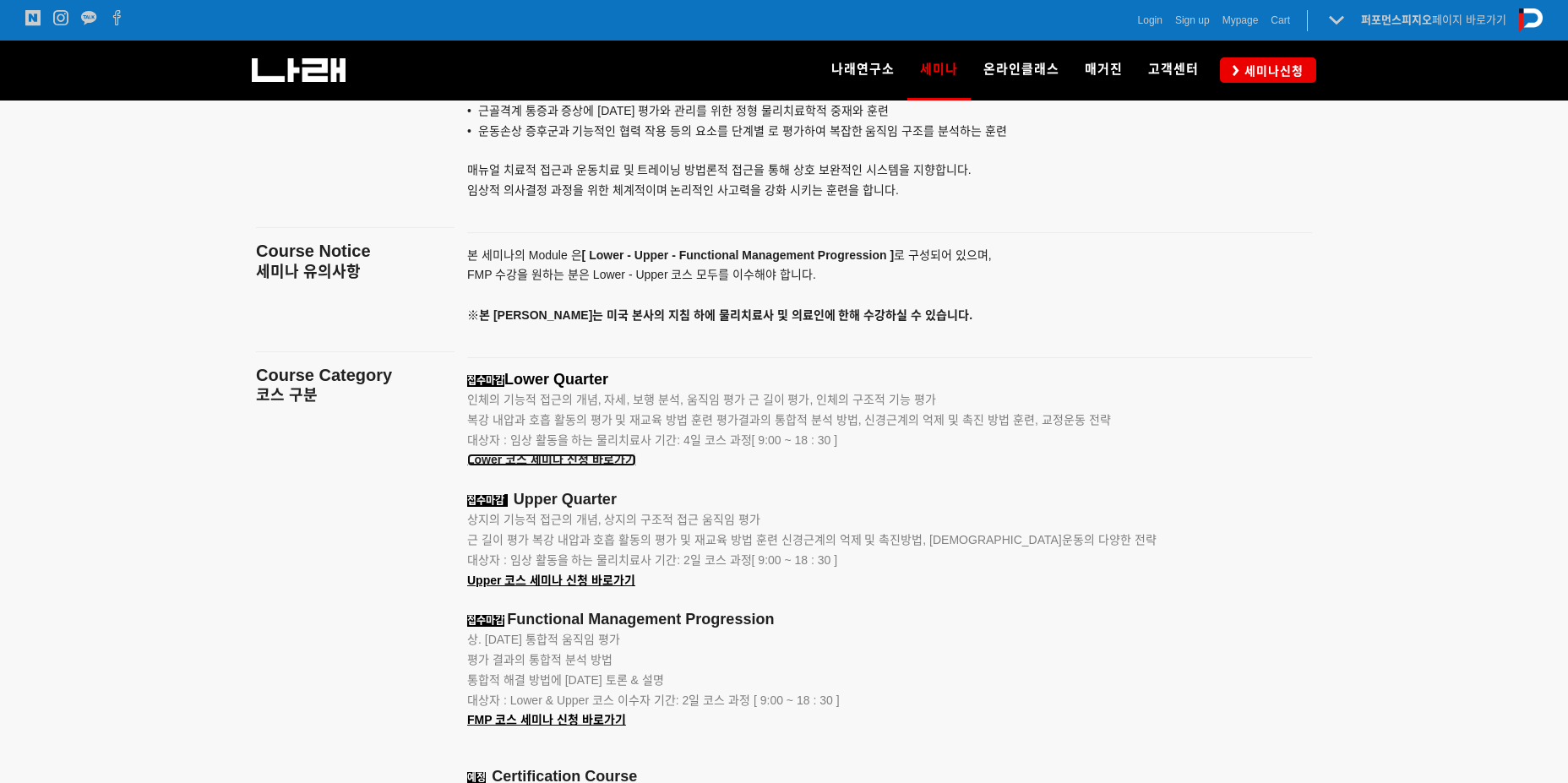
click at [544, 465] on span "Lower 코스 세미나 신청 바로가기" at bounding box center [551, 459] width 169 height 13
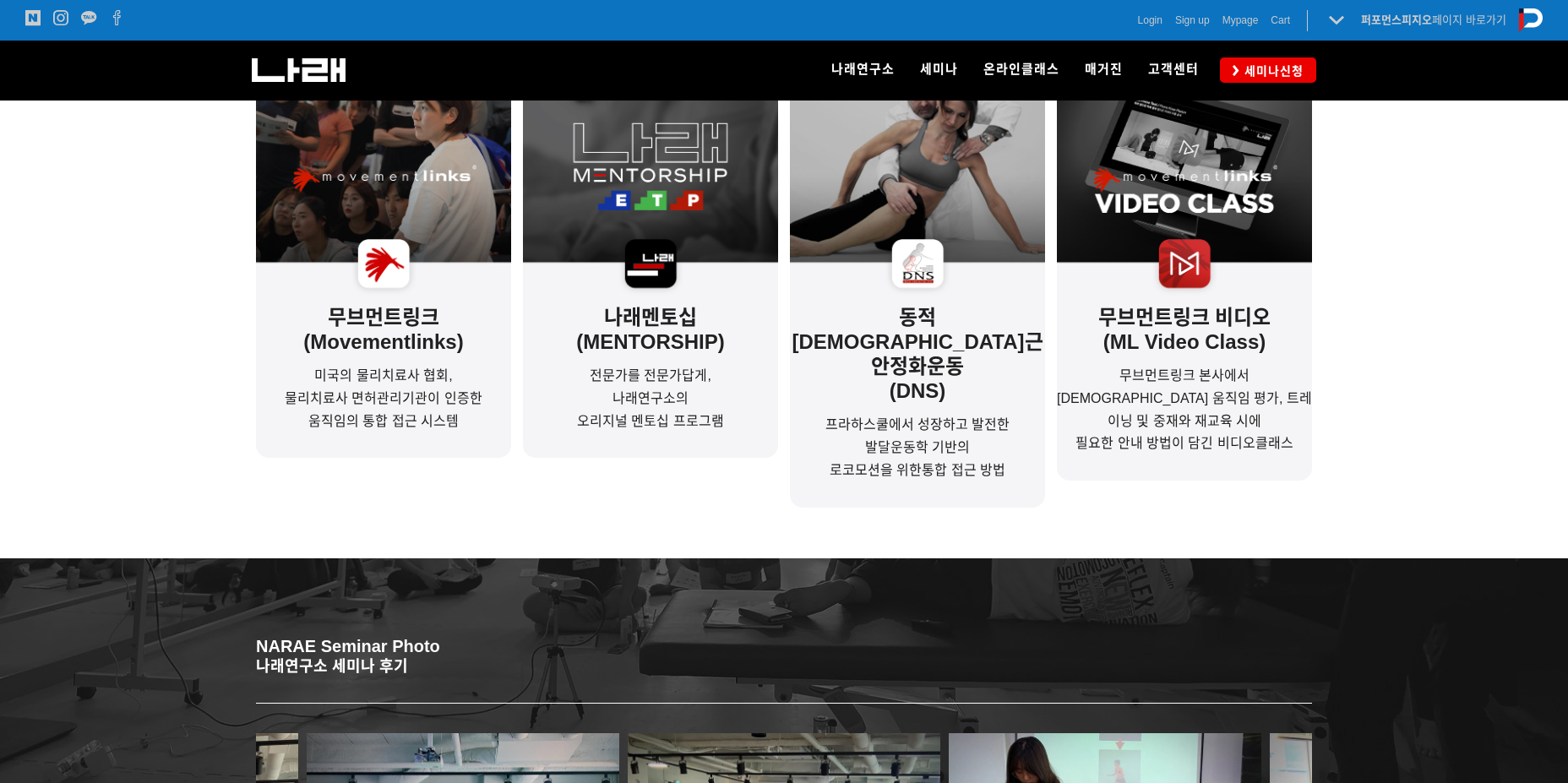
scroll to position [475, 0]
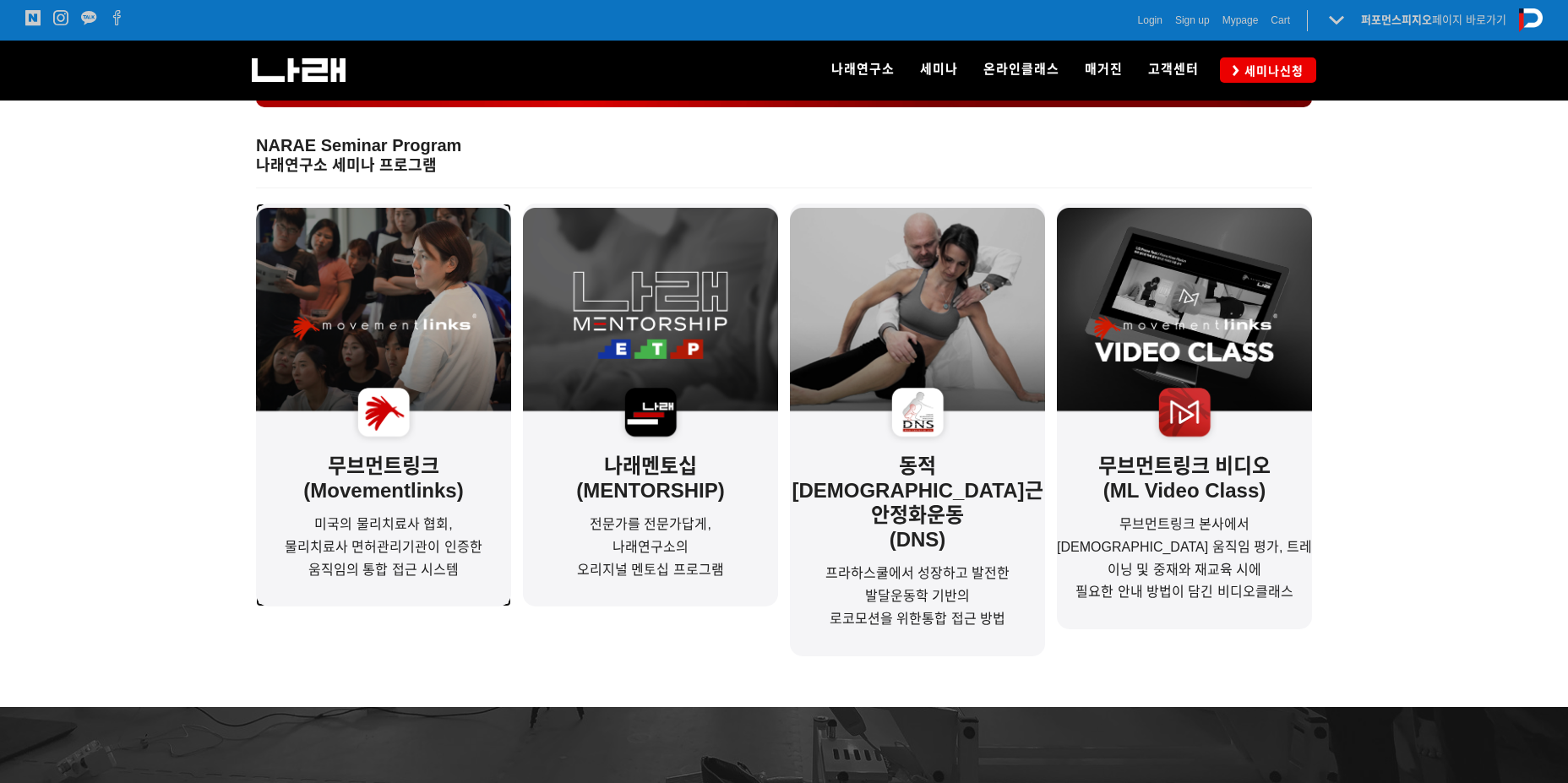
click at [436, 492] on strong "무브먼트링크(Movementlinks)" at bounding box center [383, 355] width 255 height 294
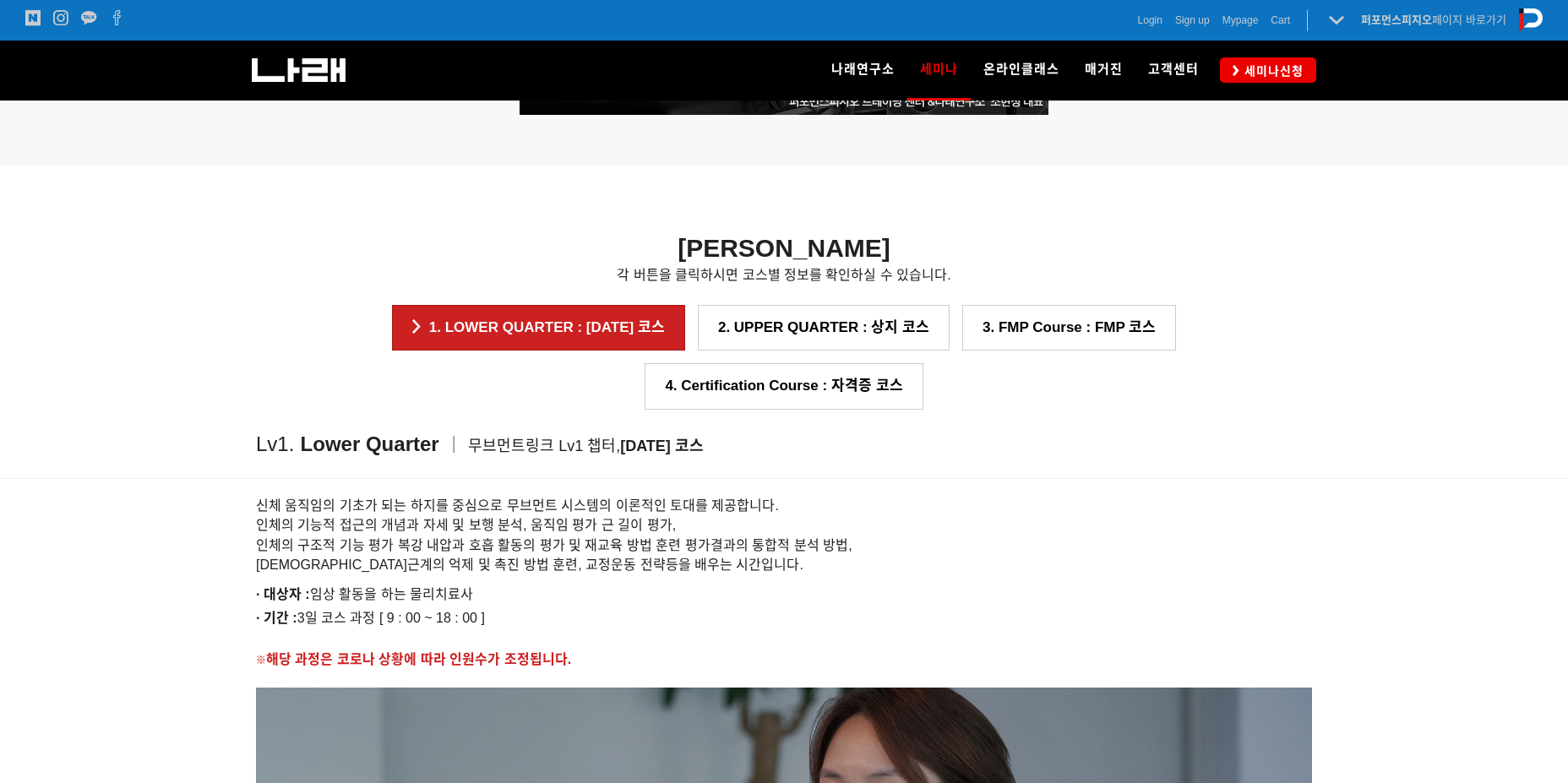
scroll to position [1267, 0]
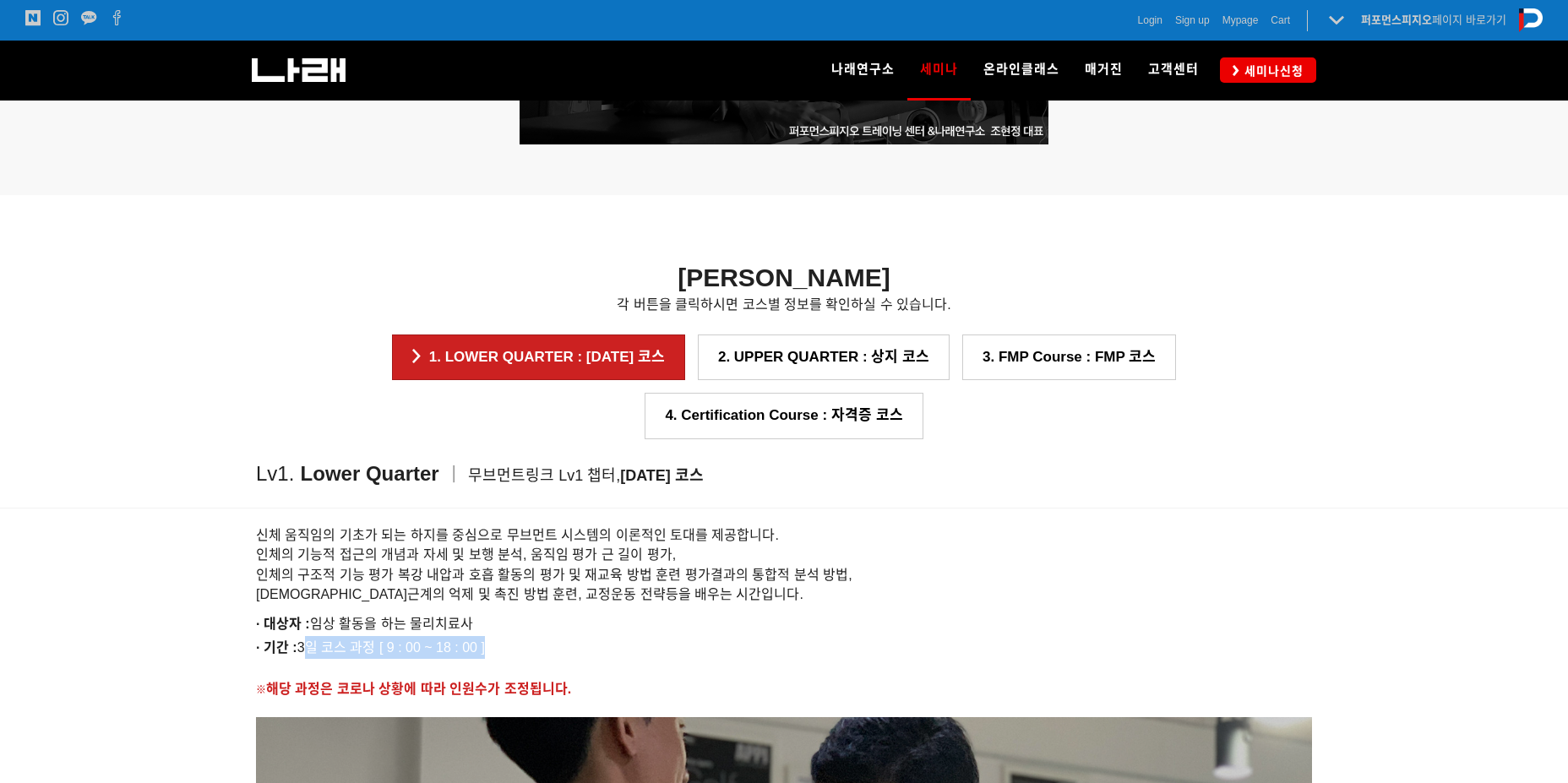
drag, startPoint x: 309, startPoint y: 590, endPoint x: 535, endPoint y: 585, distance: 226.1
click at [535, 636] on p "· 기간 : 3일 코스 과정 [ 9 : 00 ~ 18 : 00 ]" at bounding box center [783, 647] width 1056 height 23
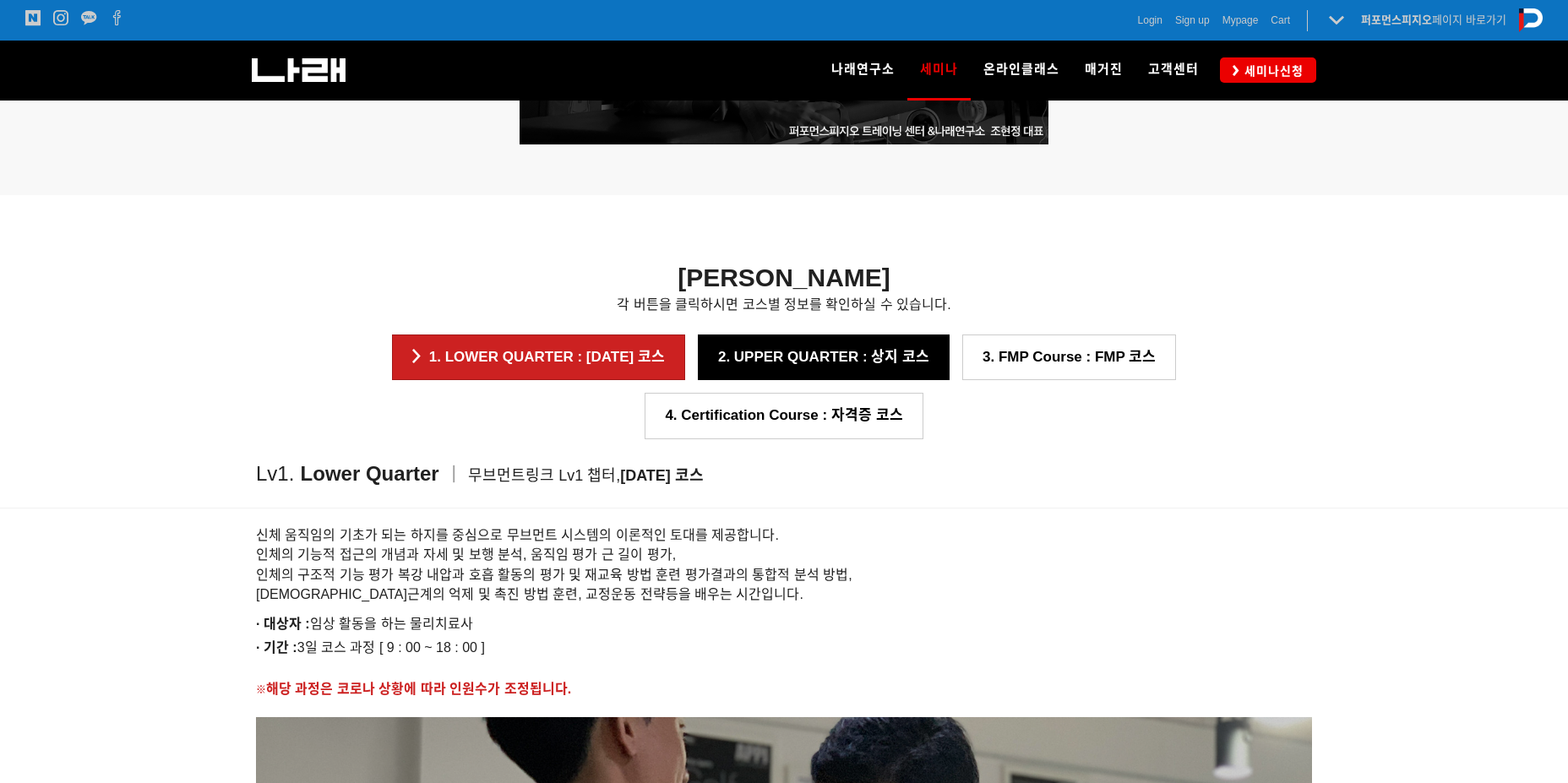
click at [698, 339] on link "2. UPPER QUARTER : 상지 코스" at bounding box center [824, 358] width 252 height 45
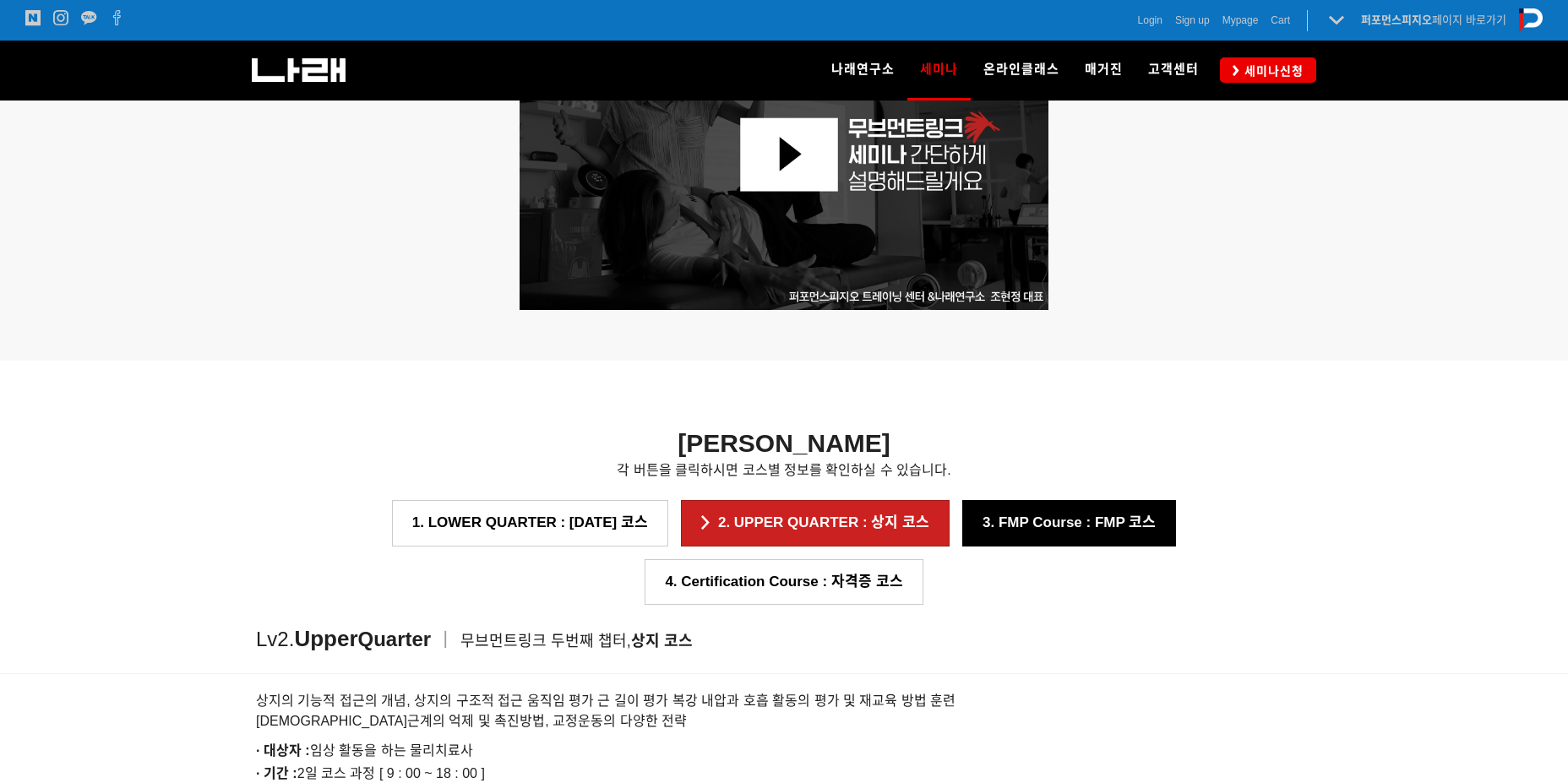
click at [962, 516] on link "3. FMP Course : FMP 코스" at bounding box center [1069, 523] width 214 height 45
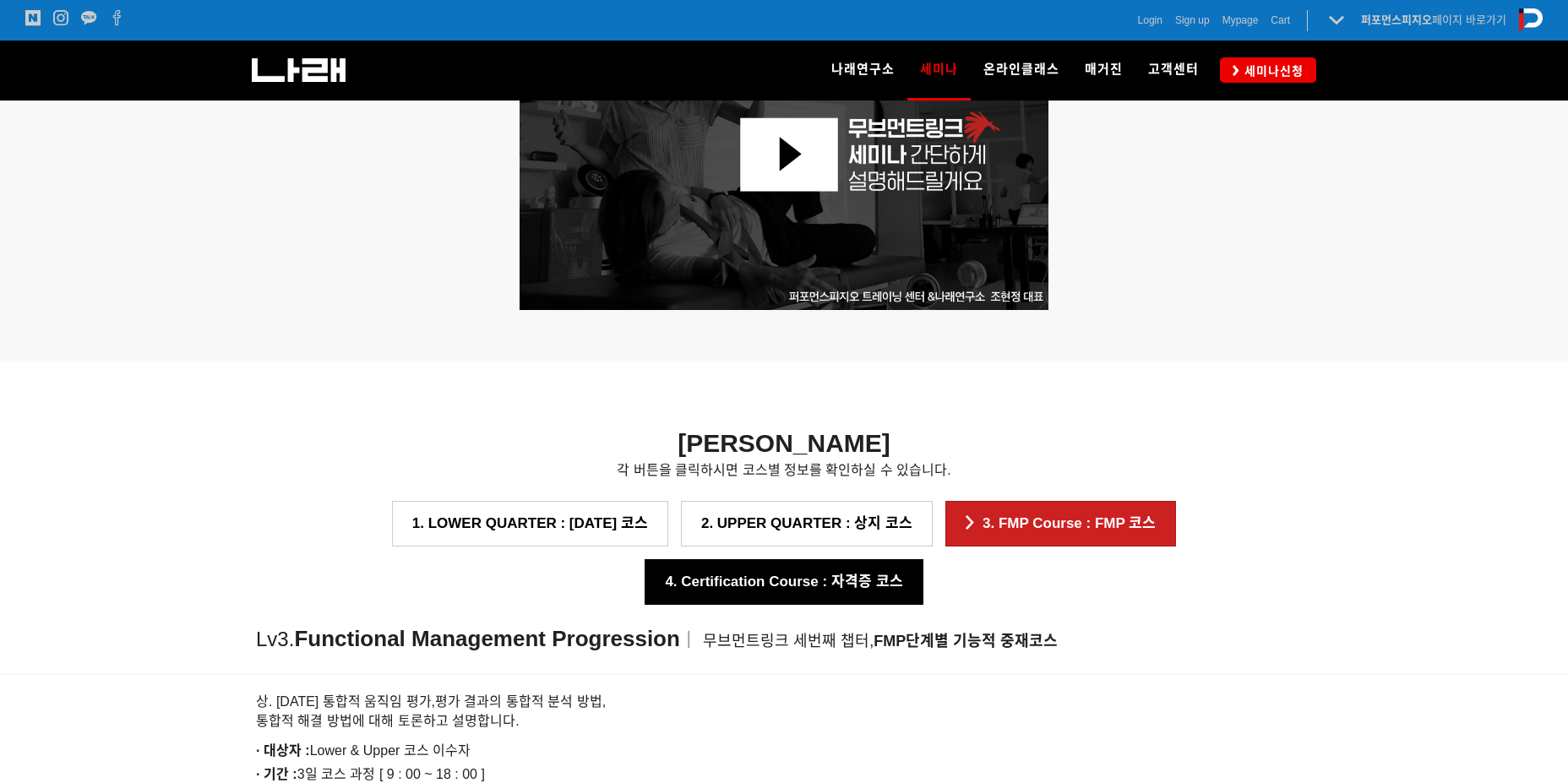
click at [923, 559] on link "4. Certification Course : 자격증 코스" at bounding box center [783, 582] width 278 height 45
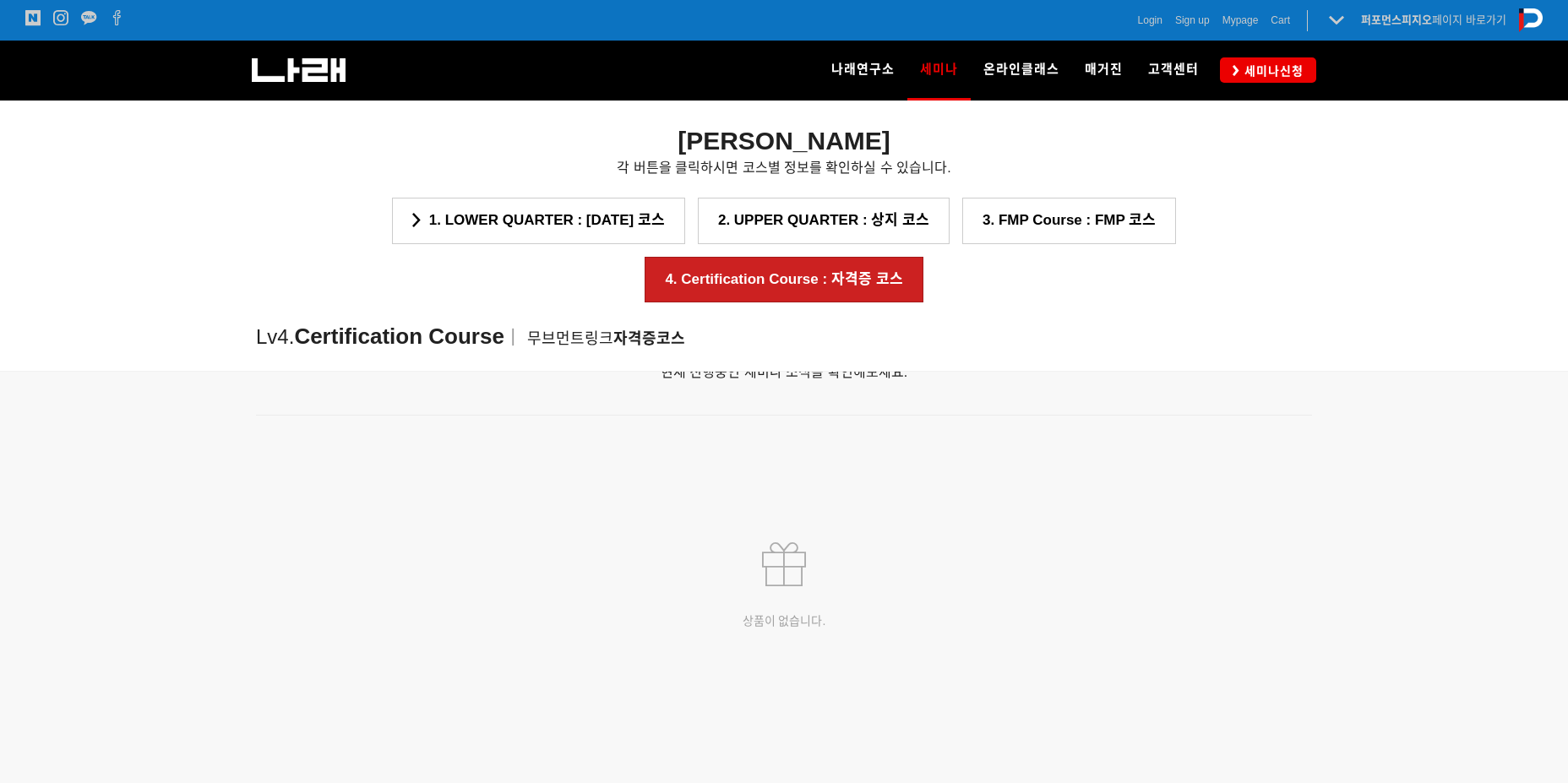
scroll to position [2640, 0]
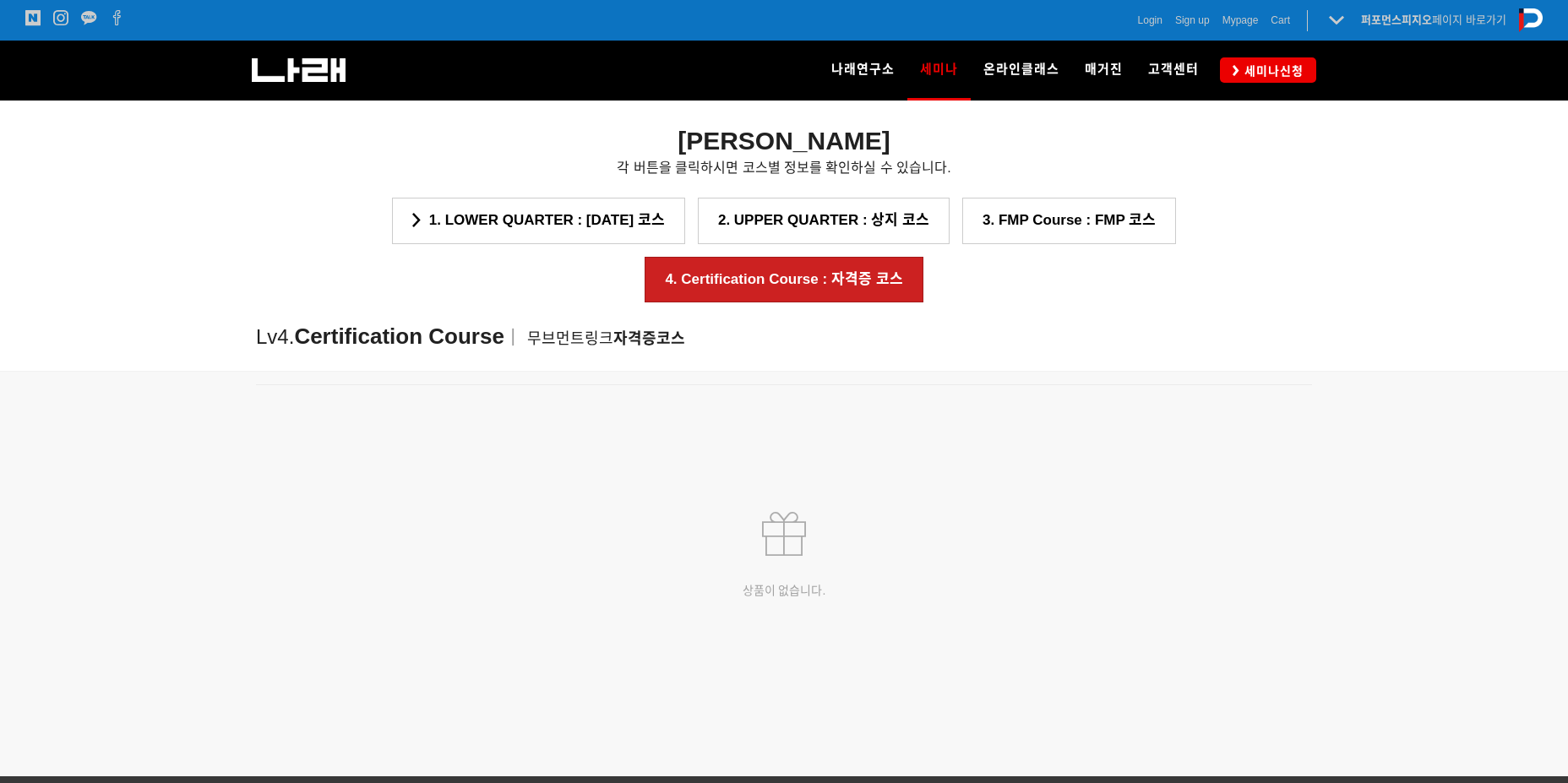
click at [805, 335] on span "현재 진행중인 세미나 소식을 확인해보세요." at bounding box center [784, 342] width 247 height 14
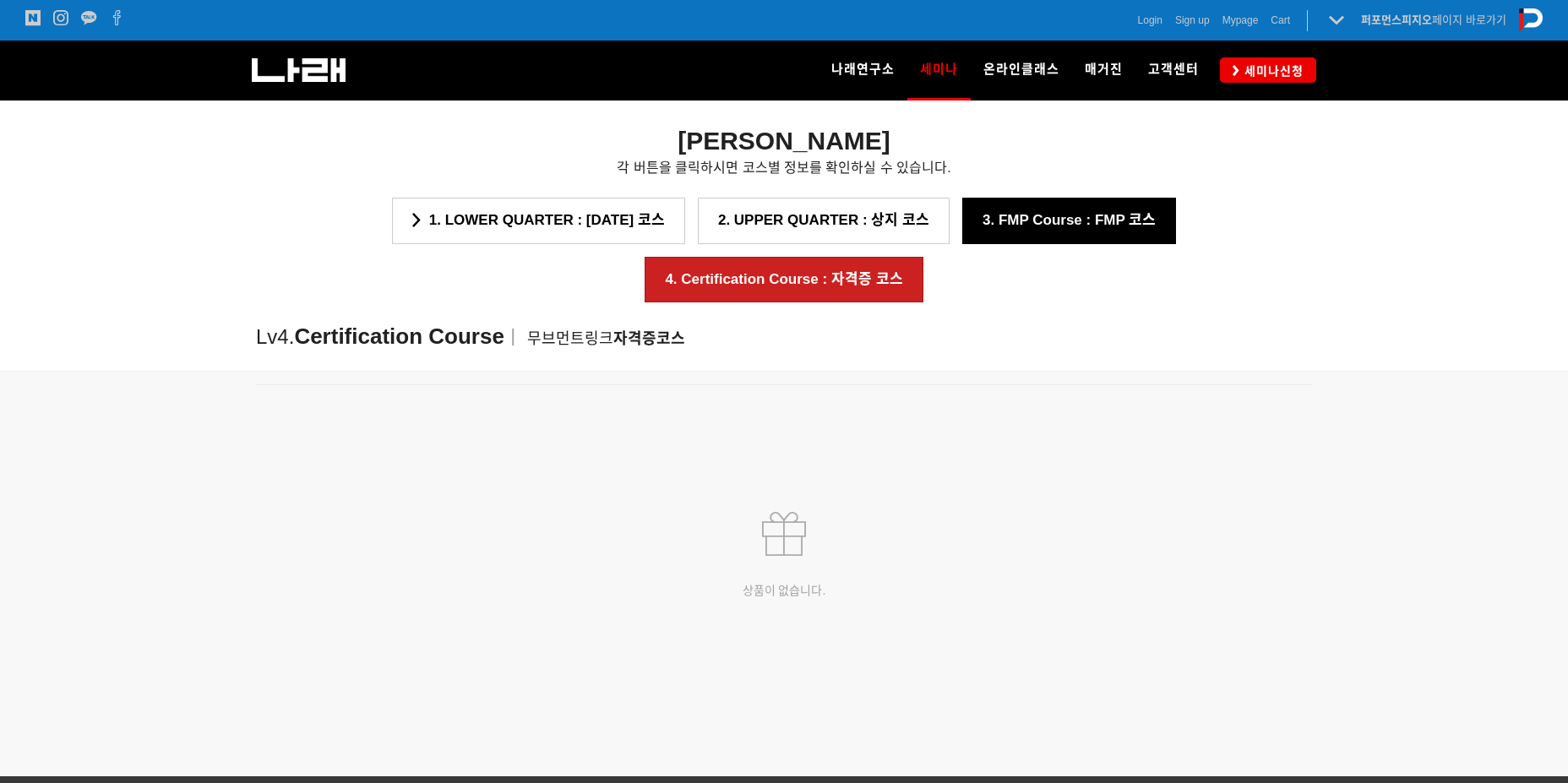
click at [962, 222] on link "3. FMP Course : FMP 코스" at bounding box center [1069, 221] width 214 height 45
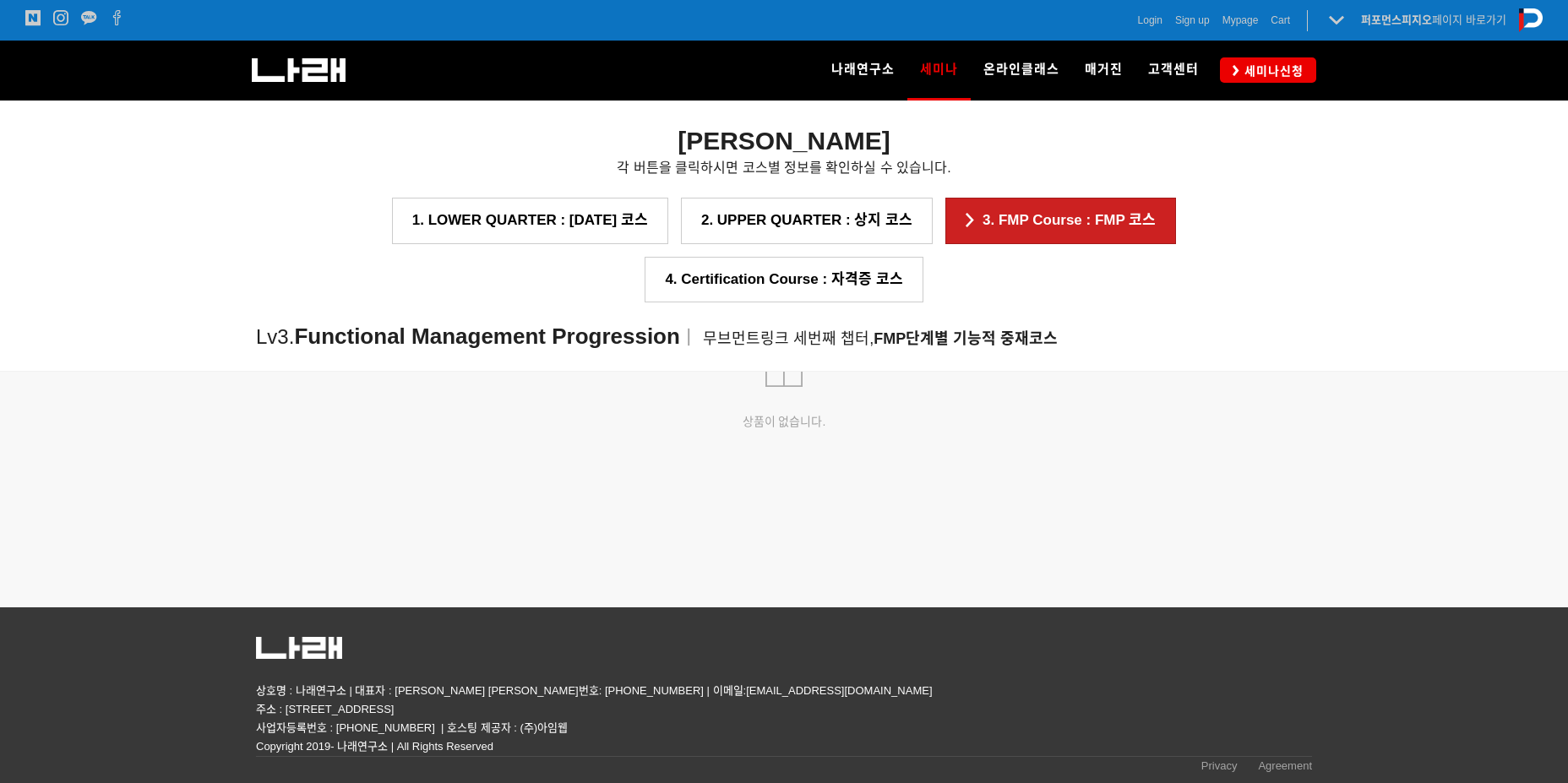
scroll to position [2077, 0]
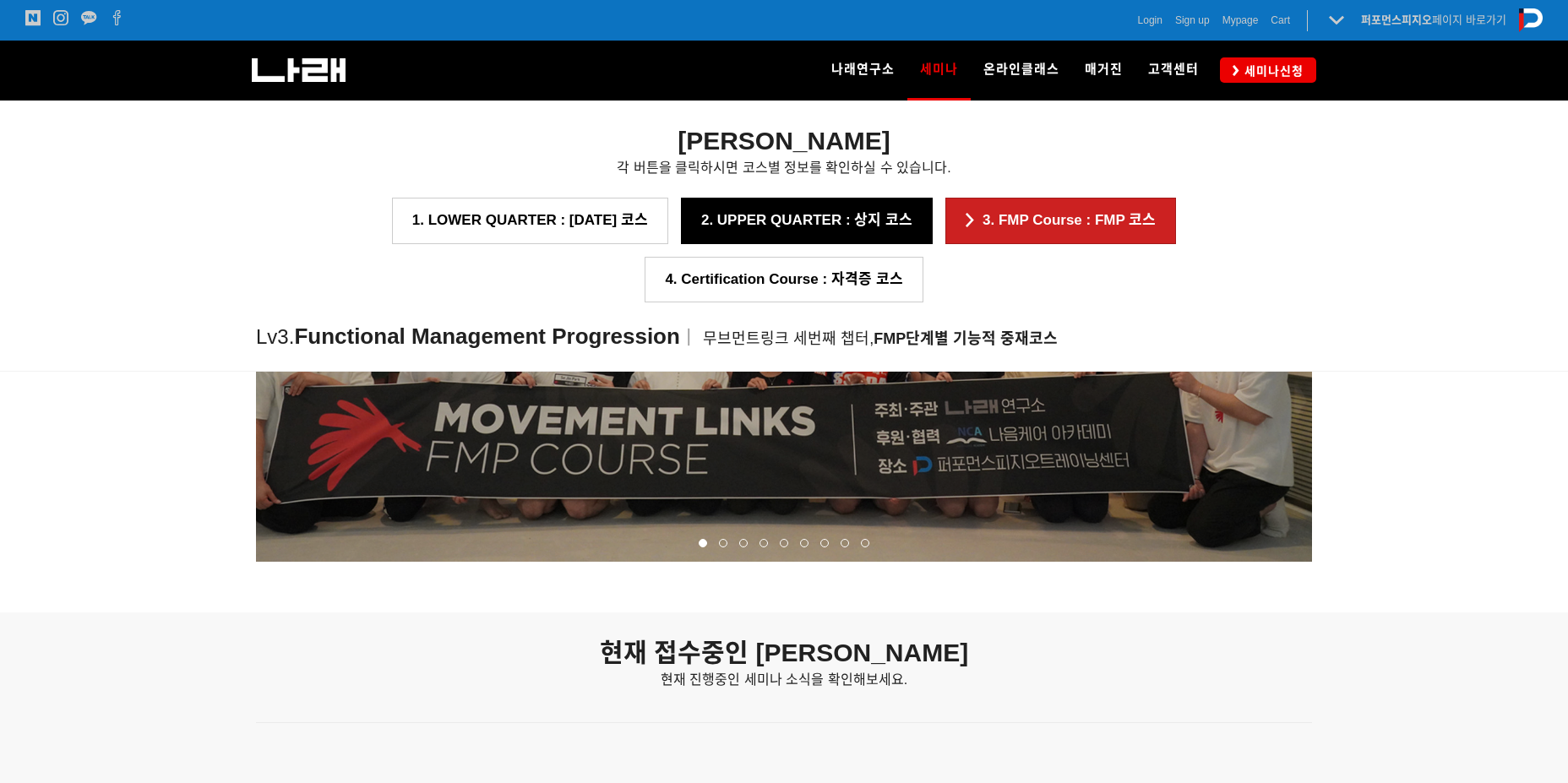
click at [703, 216] on link "2. UPPER QUARTER : 상지 코스" at bounding box center [807, 221] width 252 height 45
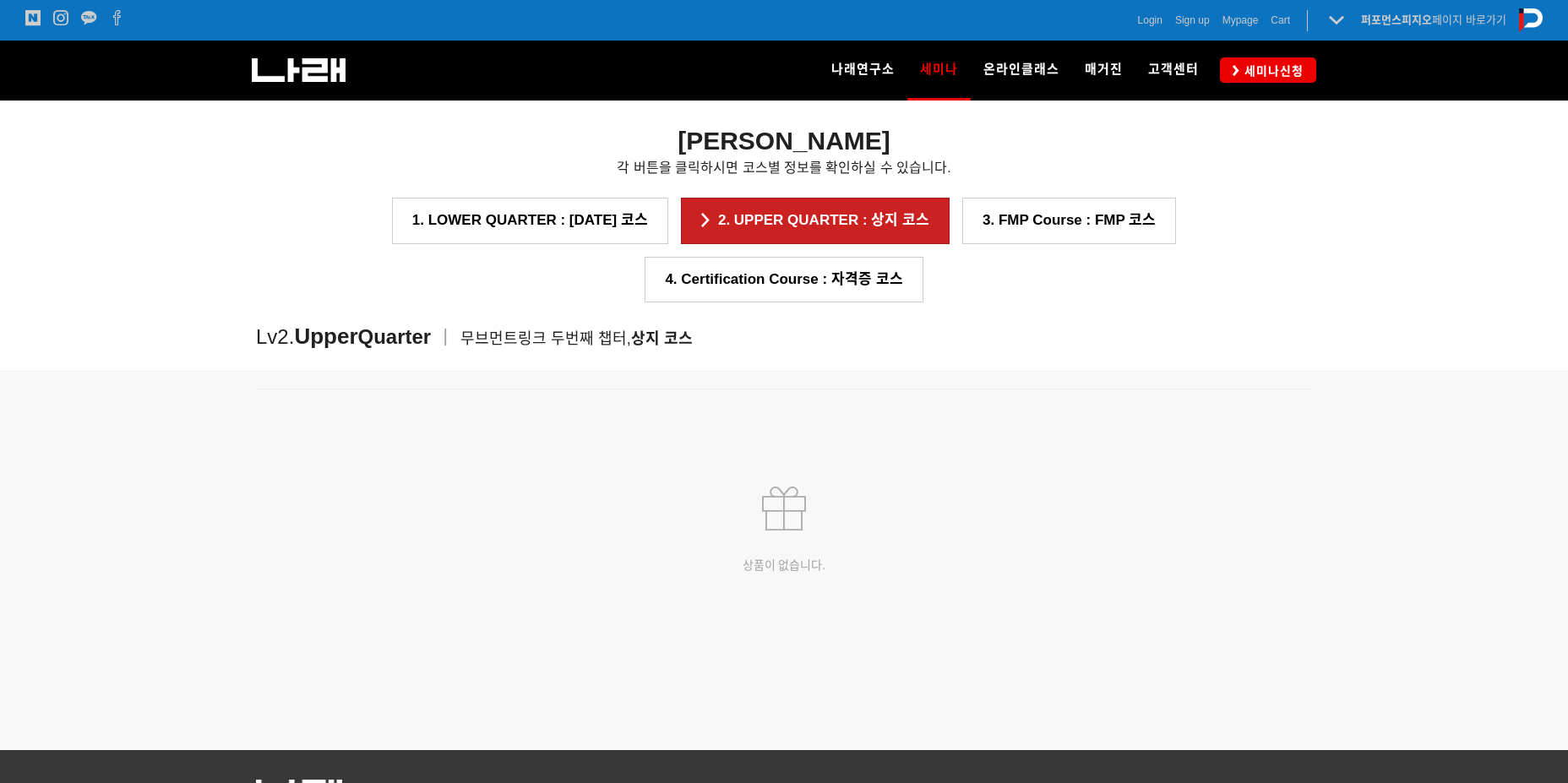
scroll to position [2513, 0]
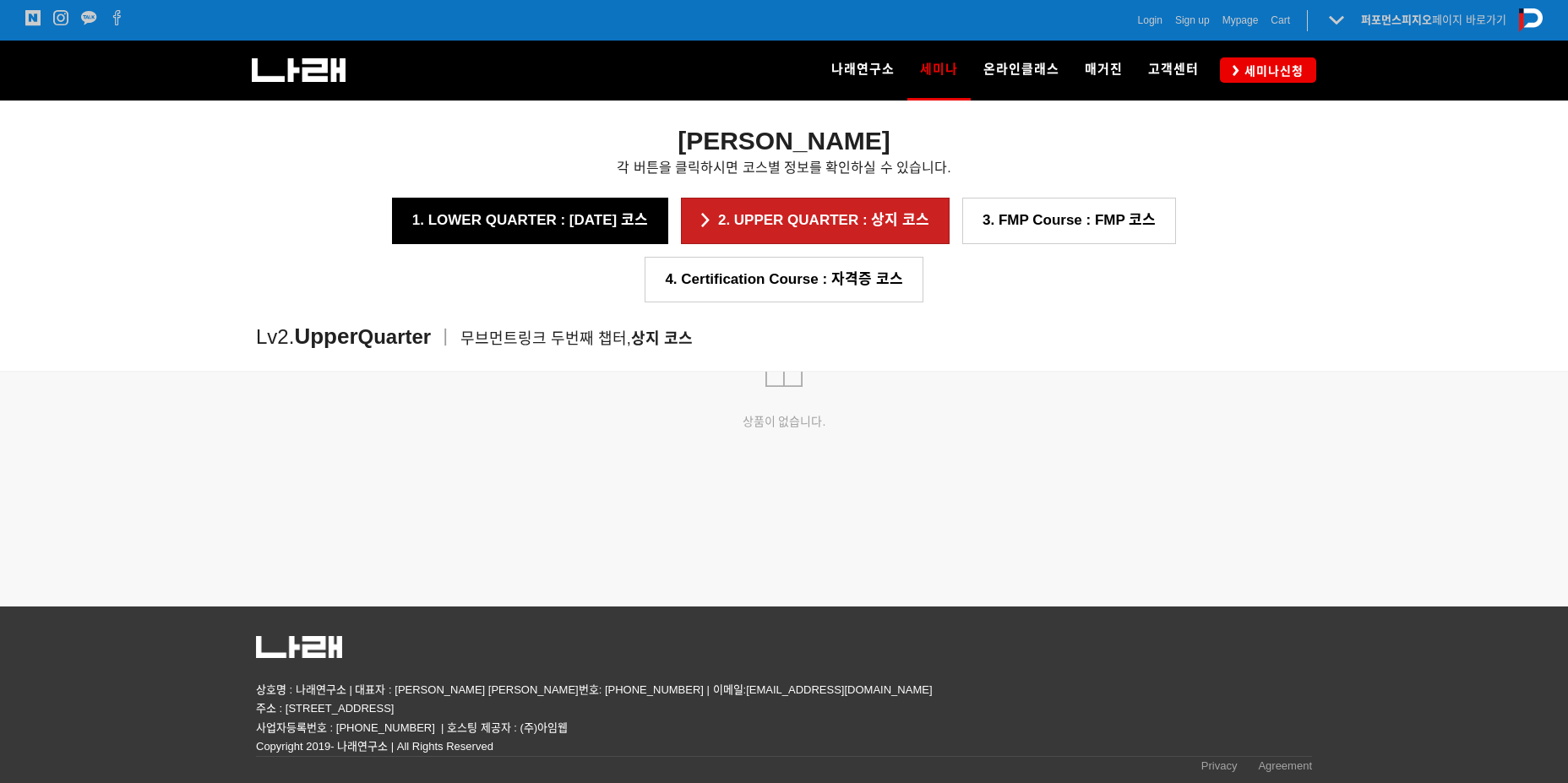
drag, startPoint x: 458, startPoint y: 247, endPoint x: 458, endPoint y: 233, distance: 14.0
click at [458, 238] on div "무브먼트링크 세미나 코스 각 버튼을 클릭하시면 코스별 정보를 확인하실 수 있습니다. 1. LOWER QUARTER : [DATE] 코스 2. …" at bounding box center [784, 236] width 1081 height 271
click at [458, 231] on link "1. LOWER QUARTER : [DATE] 코스" at bounding box center [530, 221] width 276 height 45
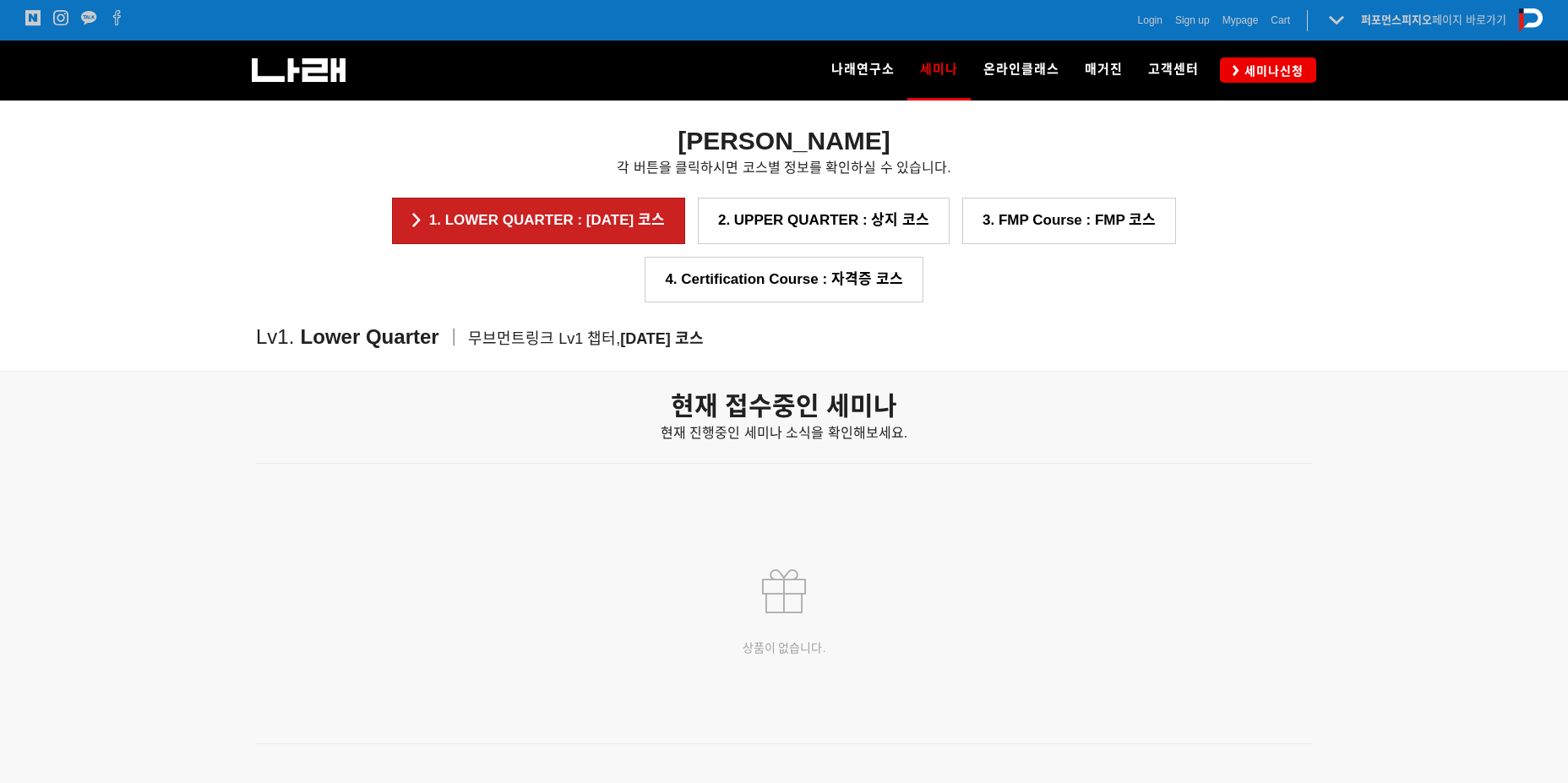
scroll to position [1873, 0]
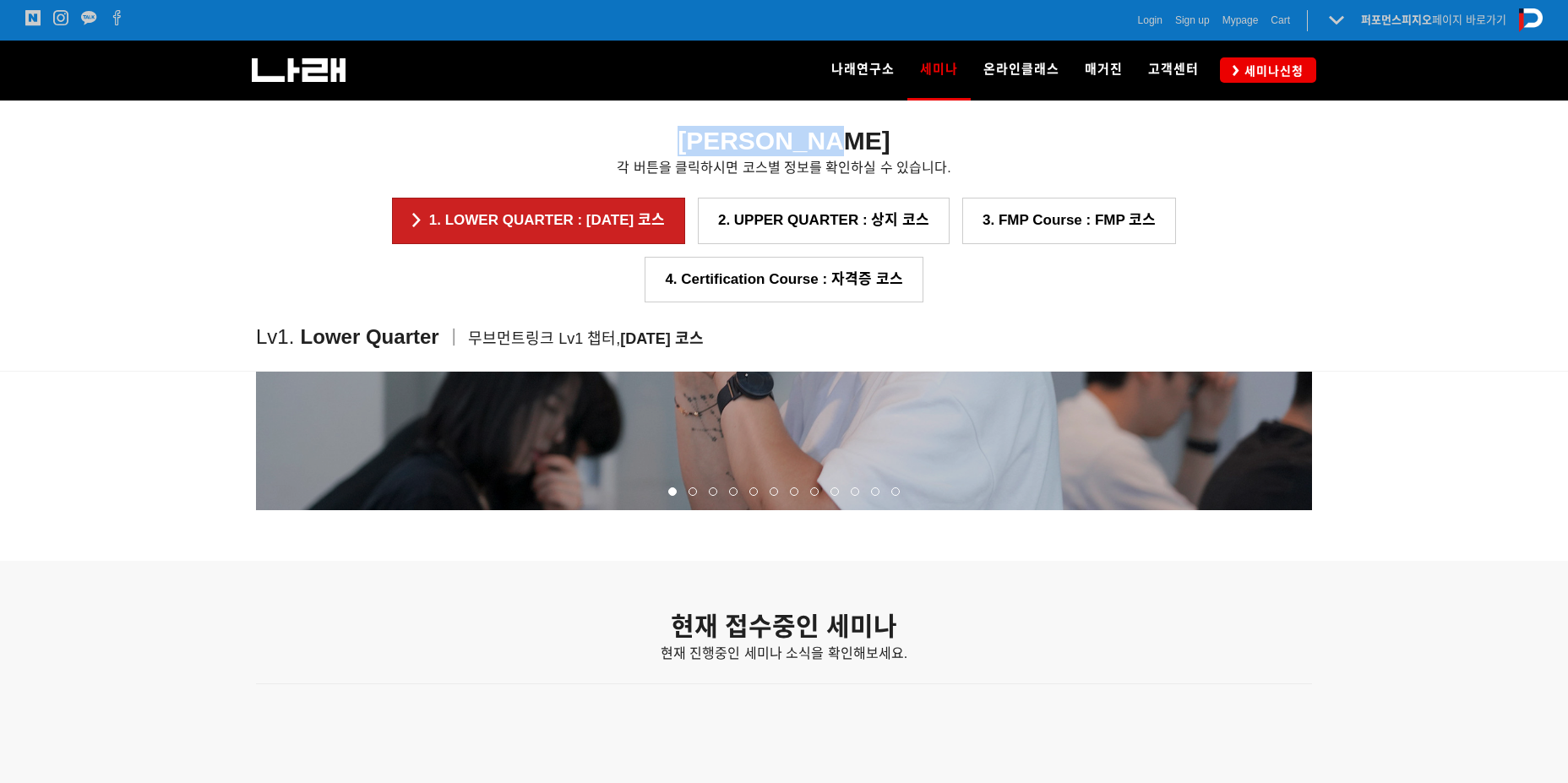
drag, startPoint x: 678, startPoint y: 133, endPoint x: 867, endPoint y: 145, distance: 189.4
click at [867, 145] on div "무브먼트링크 세미나 코스 각 버튼을 클릭하시면 코스별 정보를 확인하실 수 있습니다." at bounding box center [783, 149] width 1056 height 97
copy strong "무브먼트링크 세미나"
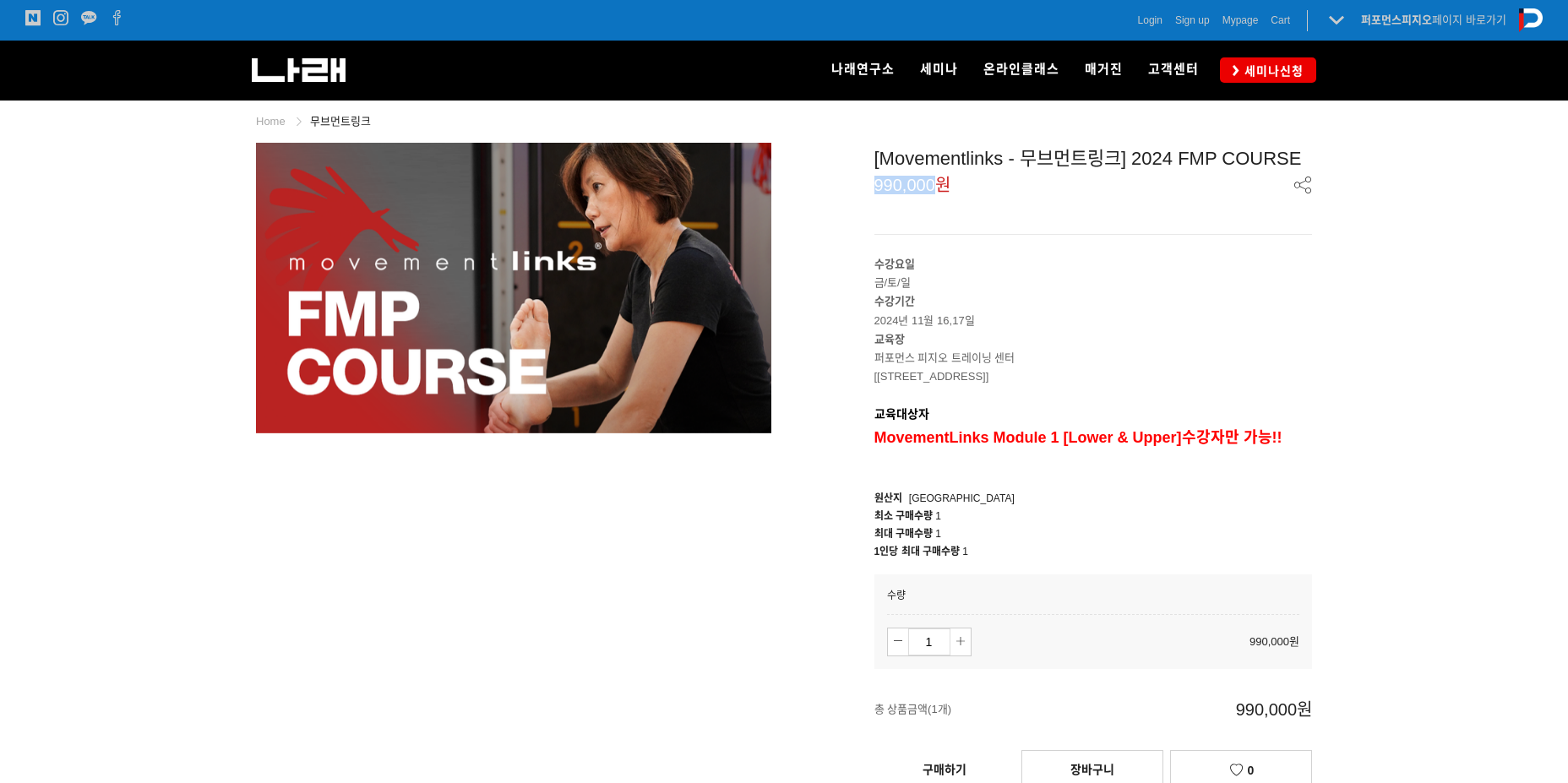
drag, startPoint x: 870, startPoint y: 187, endPoint x: 932, endPoint y: 190, distance: 62.1
click at [932, 190] on div "[Movementlinks - 무브먼트링크] 2024 FMP COURSE 990,000원 수강요일 금/토/일 수강기간 2024년 11월 16,…" at bounding box center [1055, 469] width 515 height 654
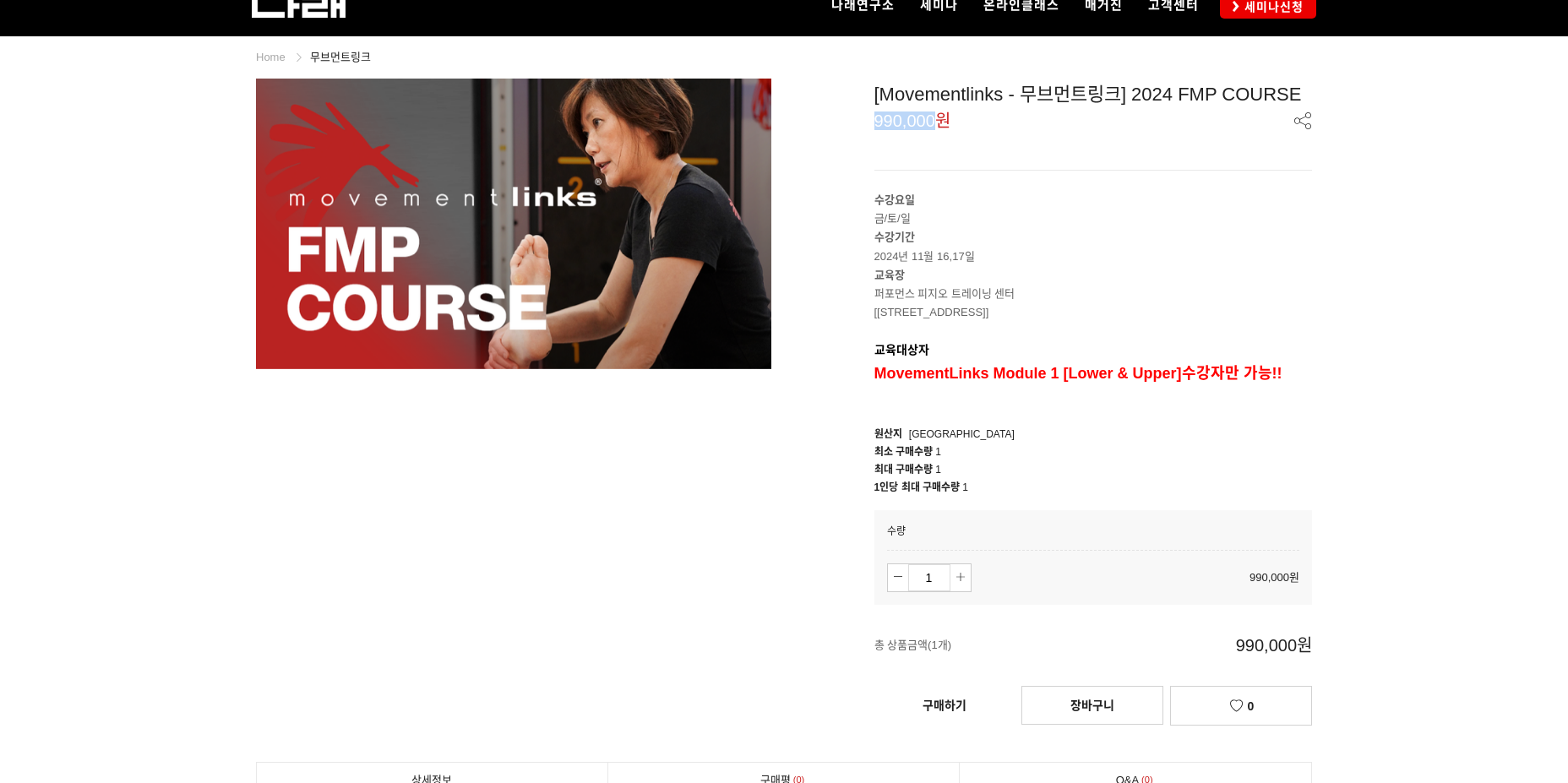
scroll to position [169, 0]
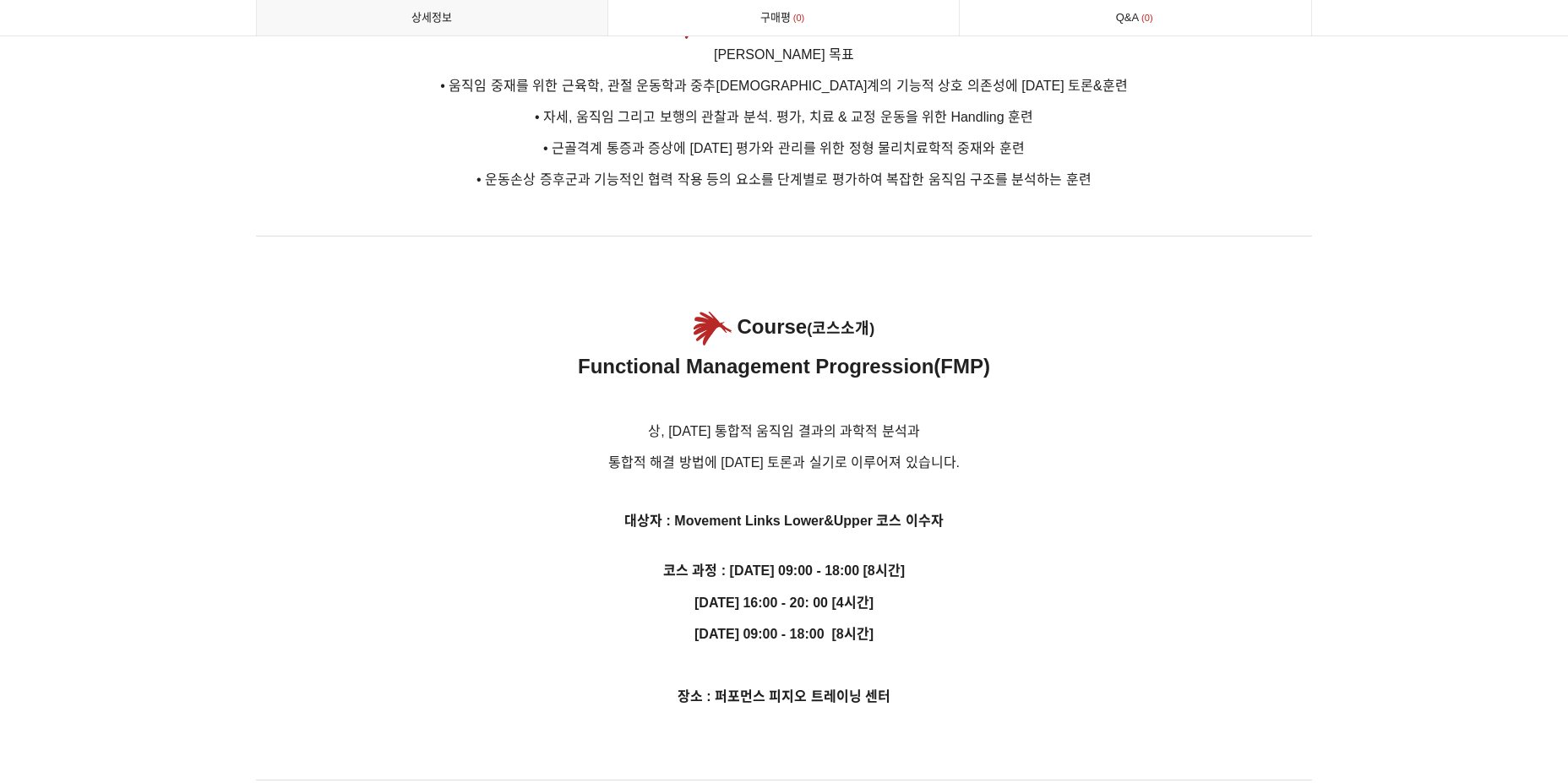
scroll to position [1858, 0]
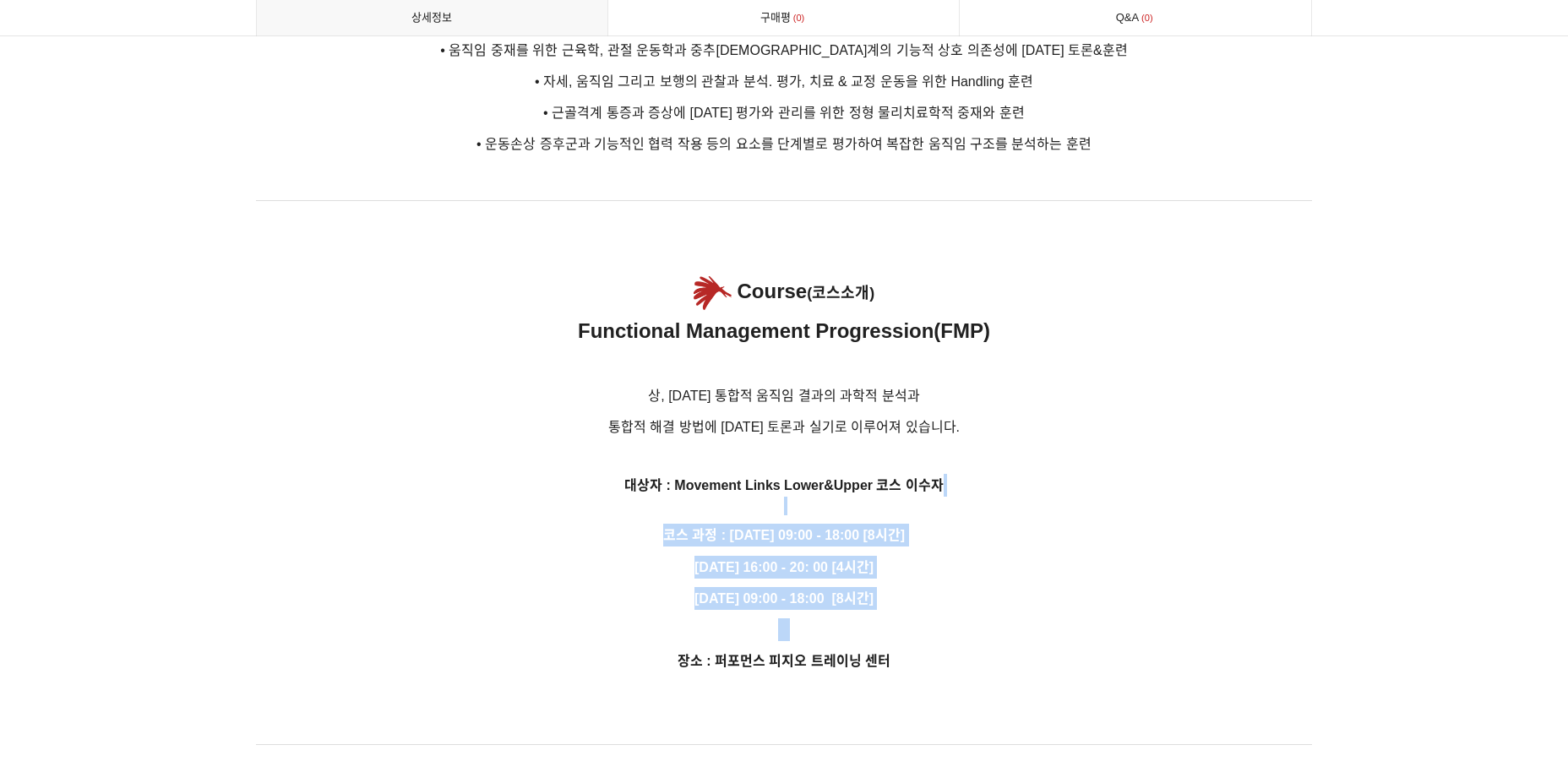
drag, startPoint x: 978, startPoint y: 627, endPoint x: 707, endPoint y: 515, distance: 293.2
click at [707, 515] on div "무브먼트링크 세미나 시리즈는 근골격계의 통증과 증상들을 평가하고 관리하기 위해 움직임에 대한 보다 깊은 이해와 신경근계의 접근 방법을 배우는 …" at bounding box center [783, 610] width 1056 height 3110
click at [707, 515] on p "대상자 : Movement Links Lower&Upper 코스 이수자" at bounding box center [783, 494] width 1056 height 42
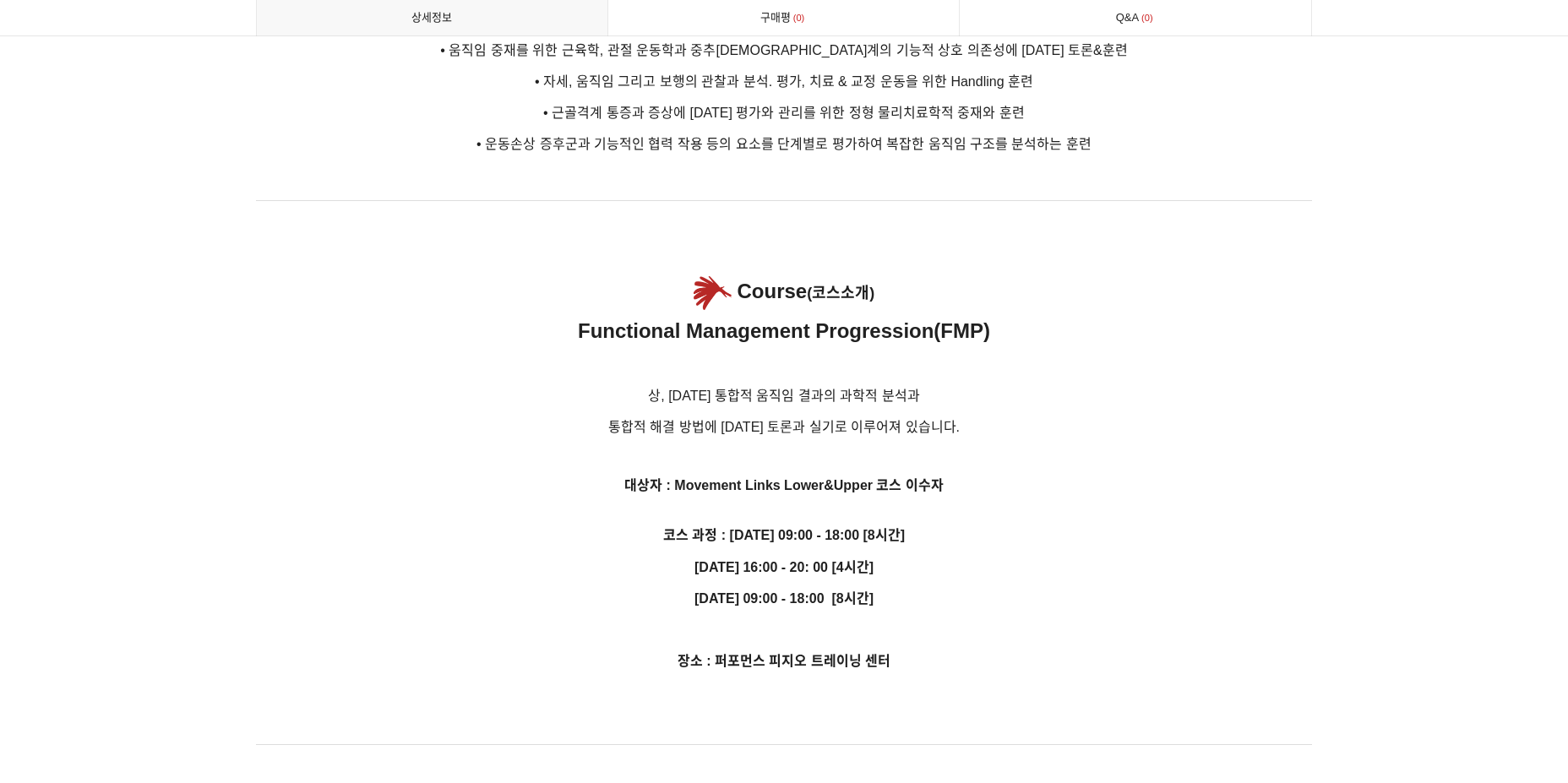
click at [707, 515] on p "대상자 : Movement Links Lower&Upper 코스 이수자" at bounding box center [783, 494] width 1056 height 42
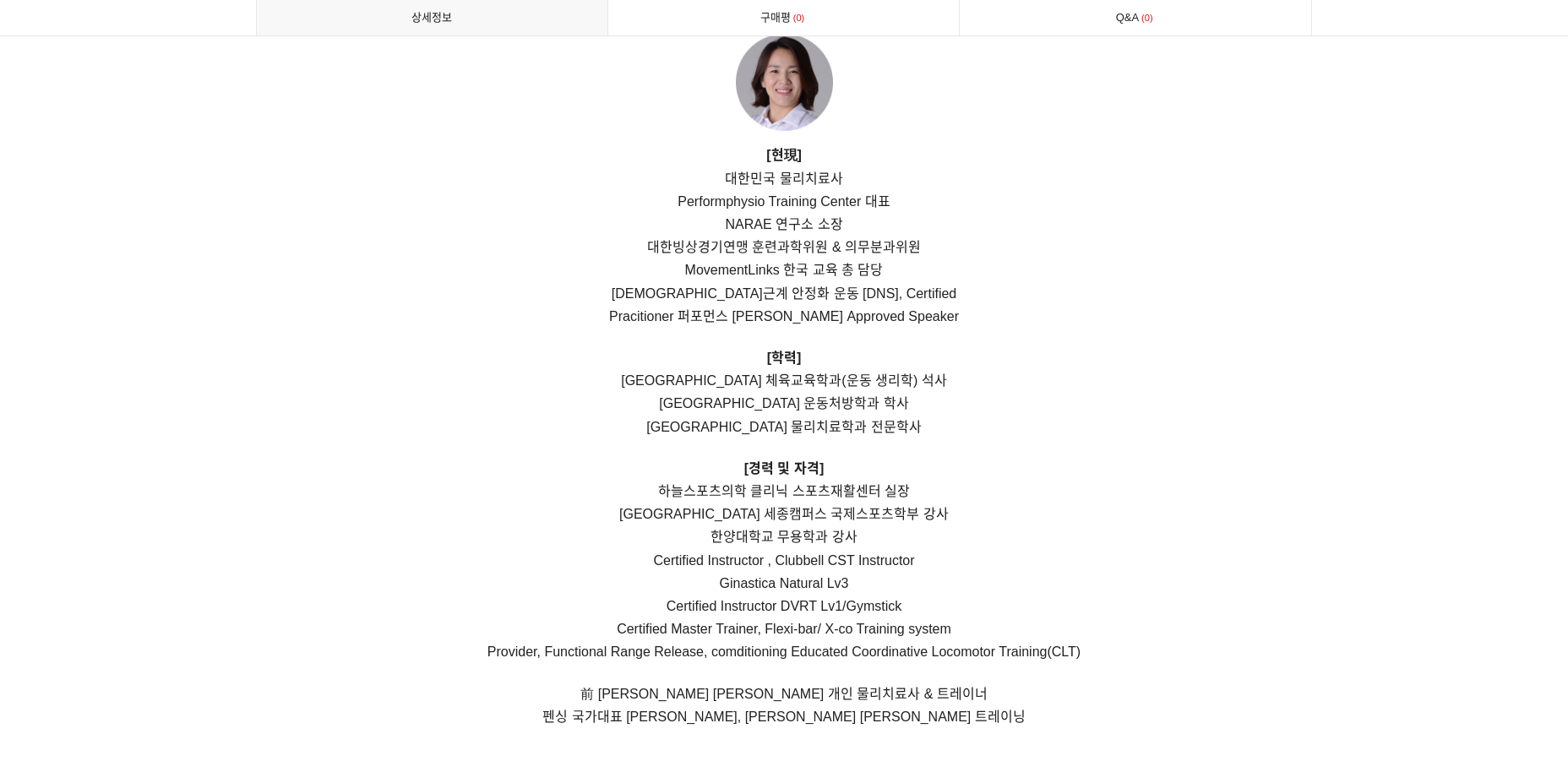
scroll to position [2873, 0]
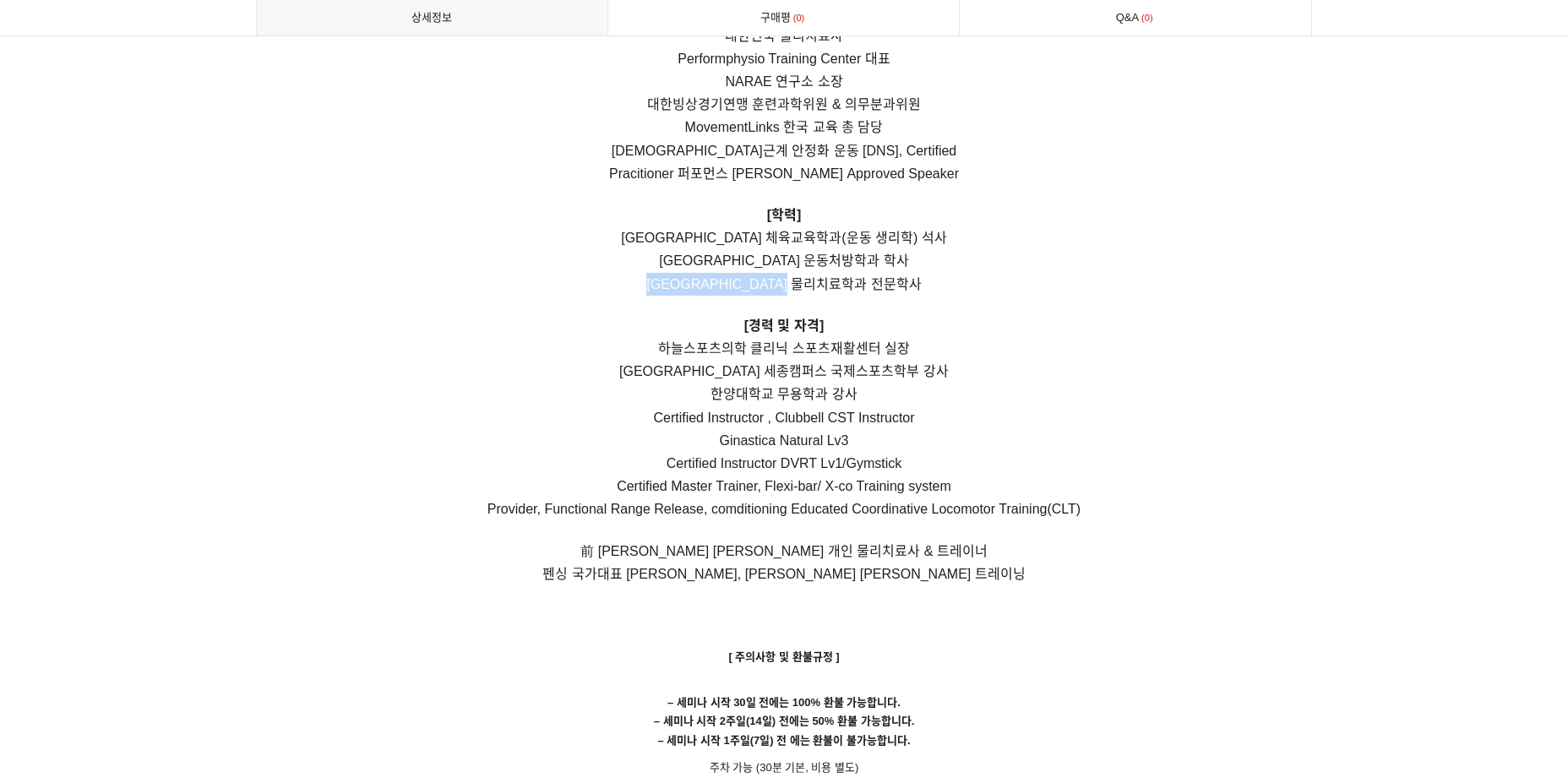
drag, startPoint x: 842, startPoint y: 271, endPoint x: 666, endPoint y: 279, distance: 176.2
click at [666, 279] on p "[현現] 대한민국 물리치료사 Performphysio Training Center 대표 NARAE 연구소 소장 대한빙상경기연맹 훈련과학위원 &…" at bounding box center [783, 293] width 1056 height 585
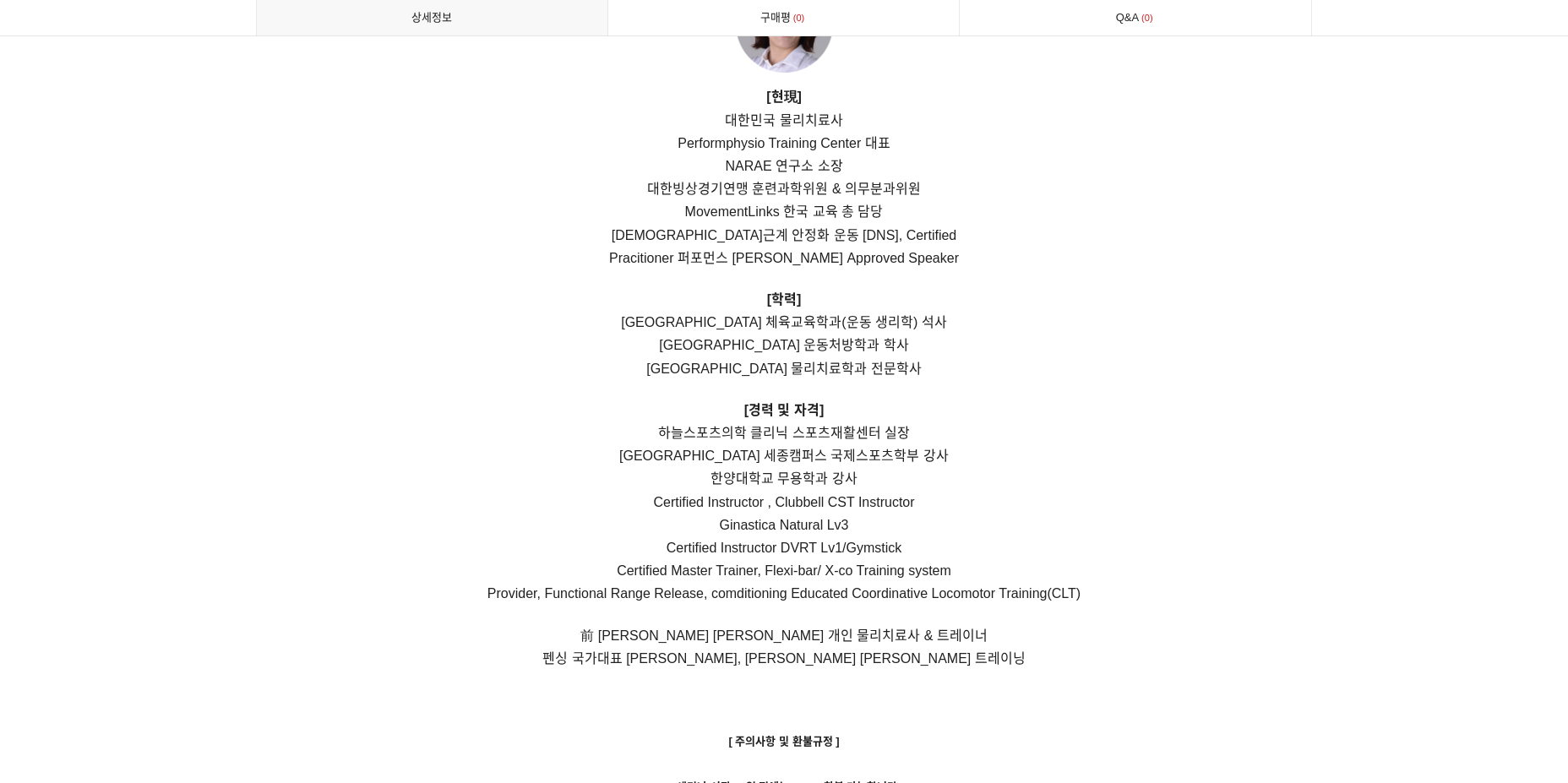
click at [666, 279] on p "[현現] 대한민국 물리치료사 Performphysio Training Center 대표 NARAE 연구소 소장 대한빙상경기연맹 훈련과학위원 &…" at bounding box center [783, 377] width 1056 height 585
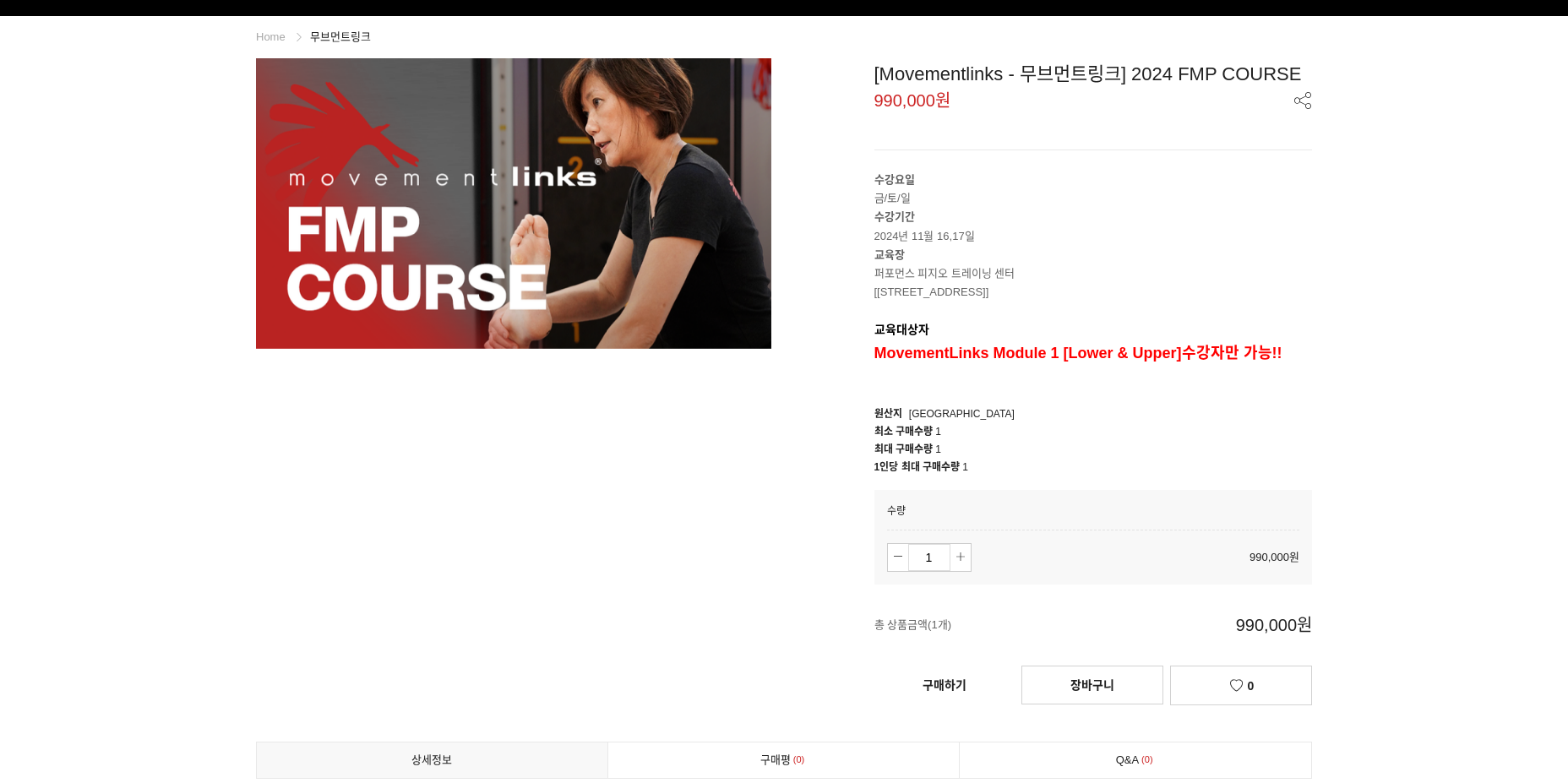
scroll to position [0, 0]
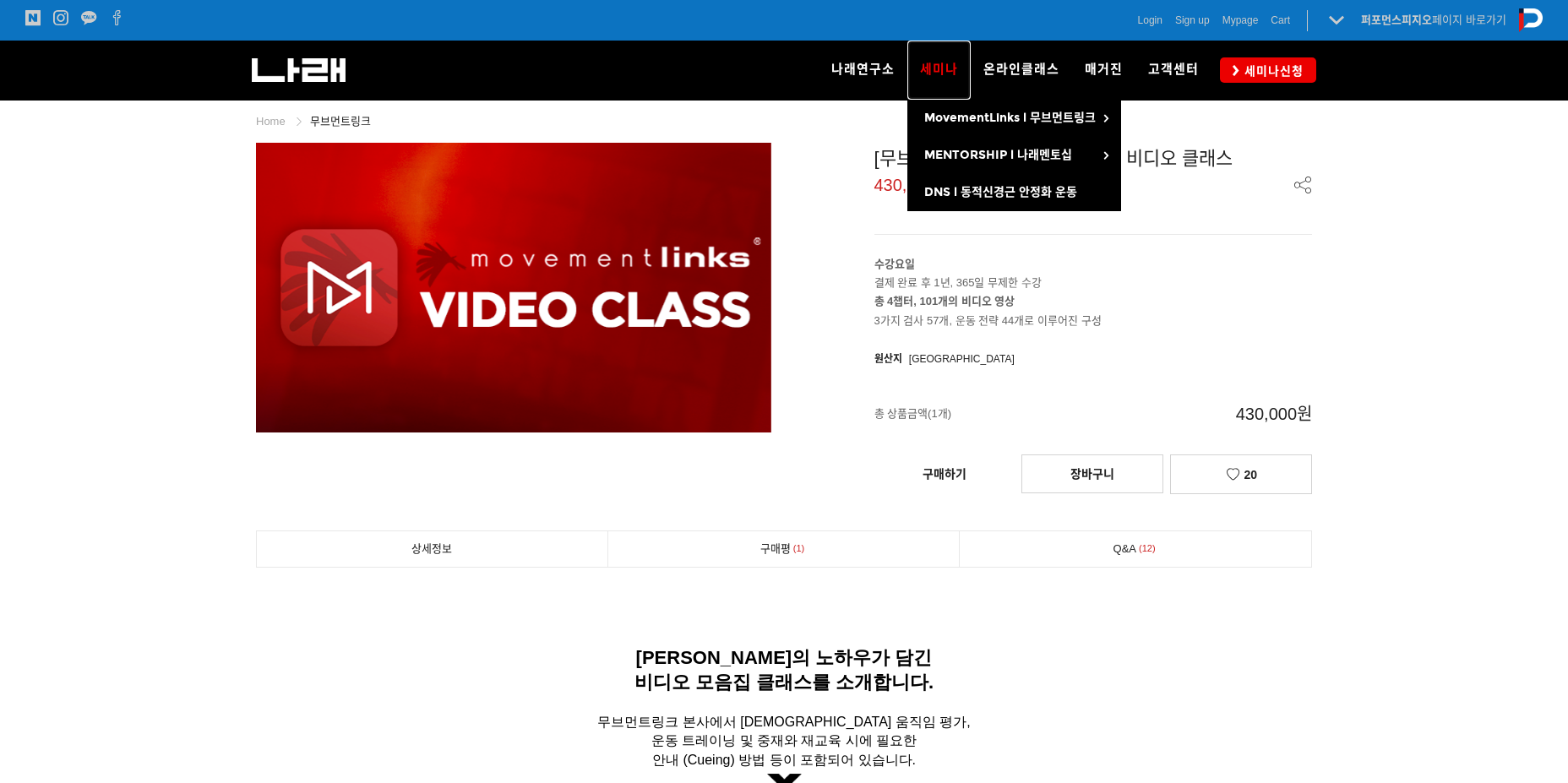
click at [945, 75] on span "세미나" at bounding box center [939, 69] width 38 height 15
